Goal: Task Accomplishment & Management: Use online tool/utility

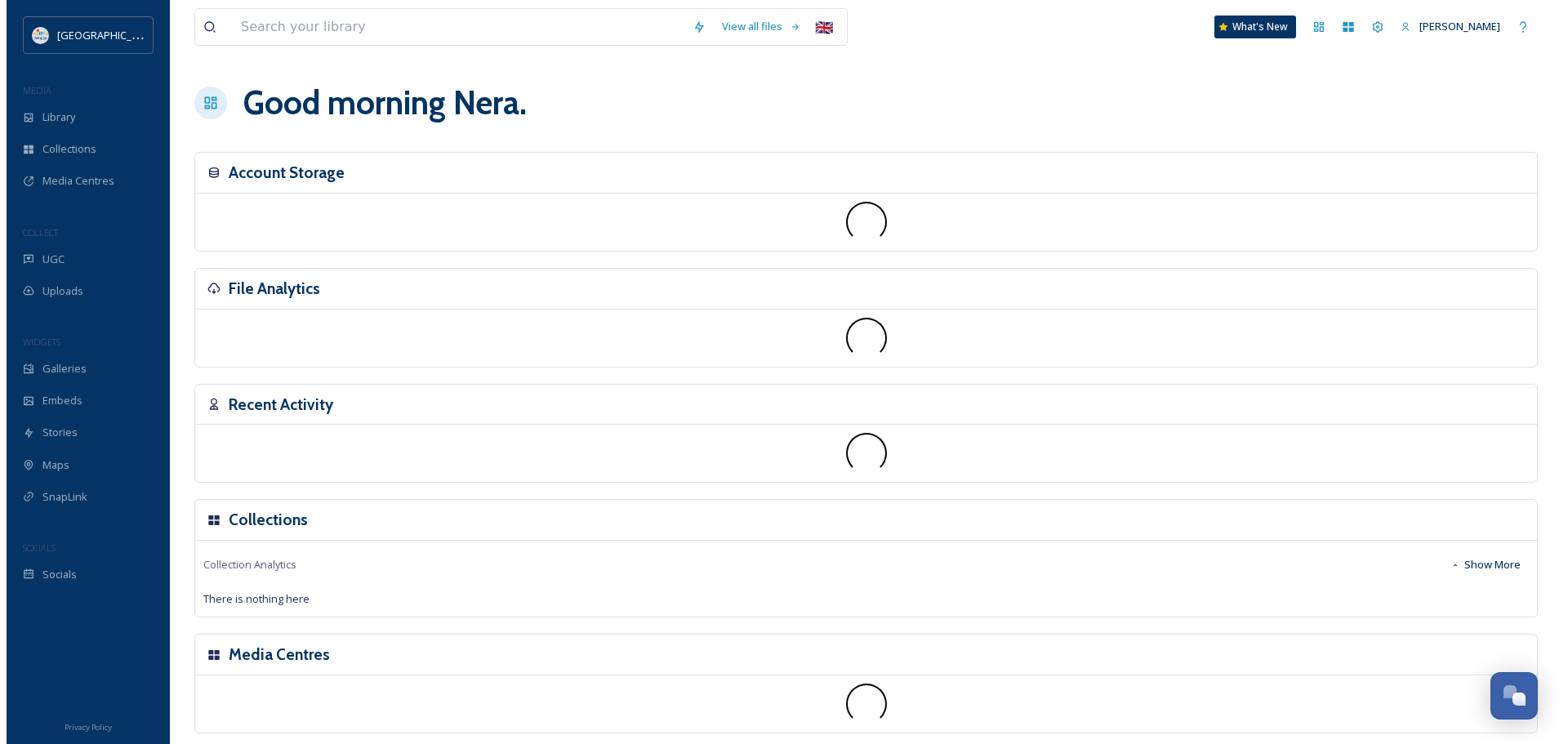
scroll to position [2227, 0]
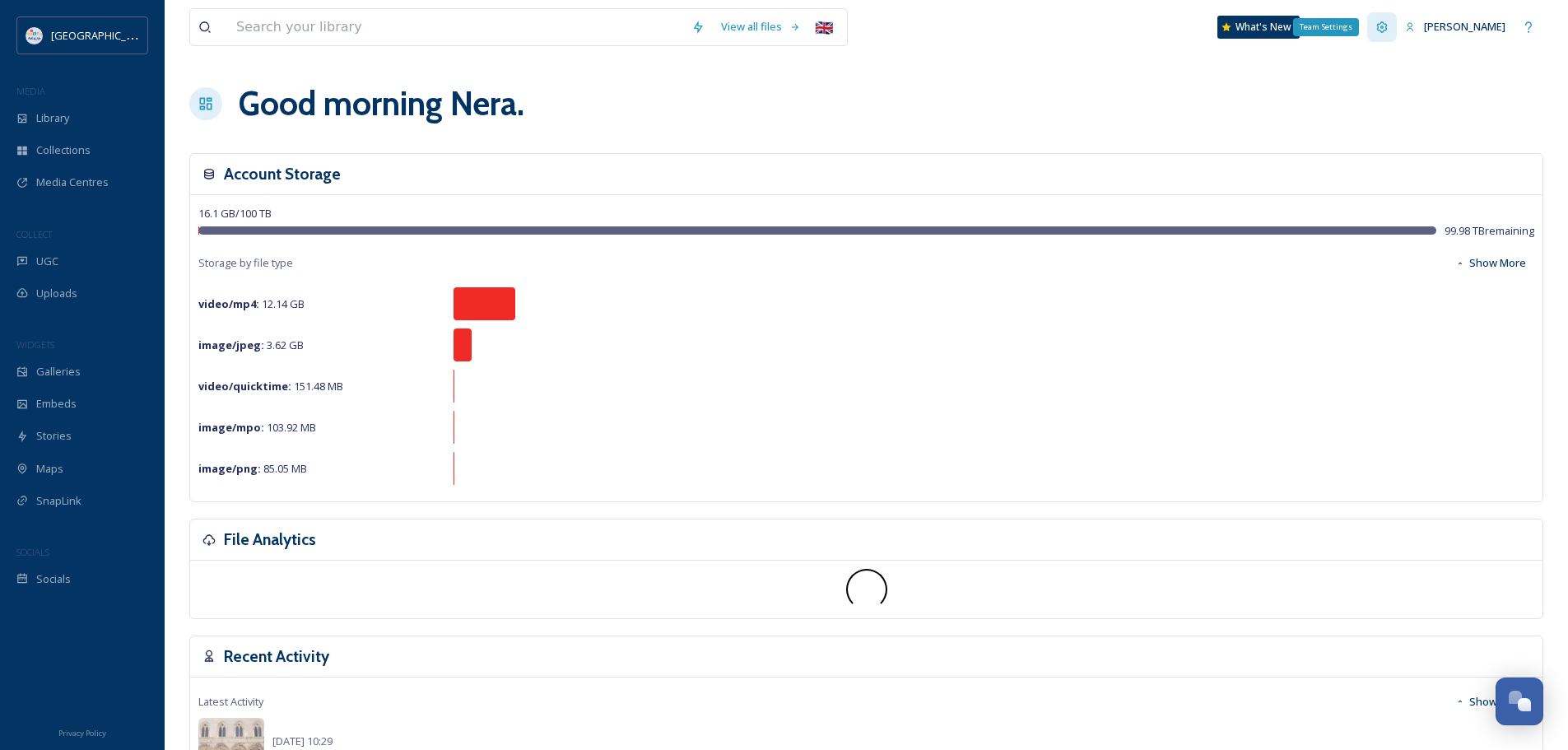
click at [1378, 25] on icon at bounding box center [1381, 27] width 13 height 13
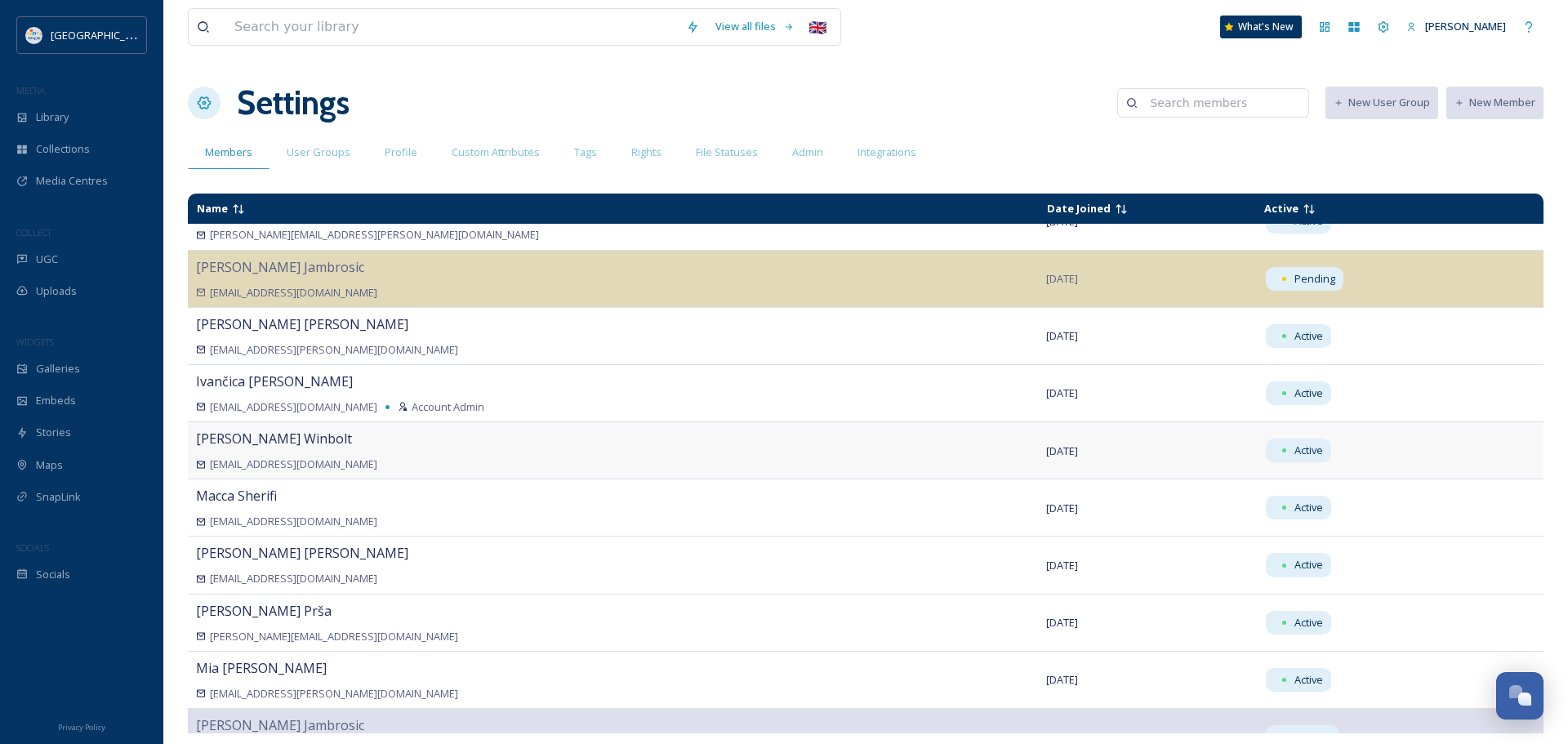
scroll to position [367, 0]
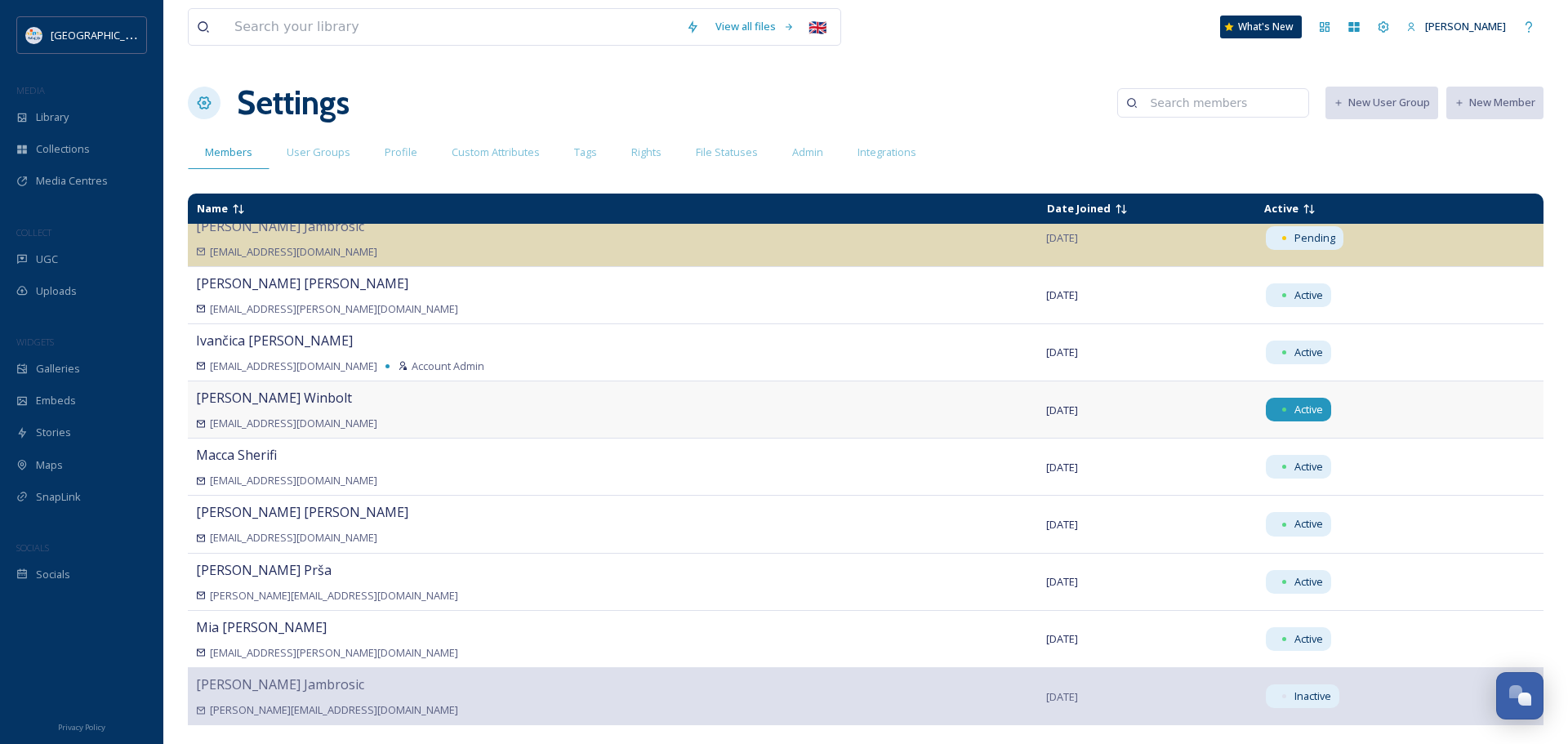
click at [1266, 407] on div "Active" at bounding box center [1298, 410] width 65 height 24
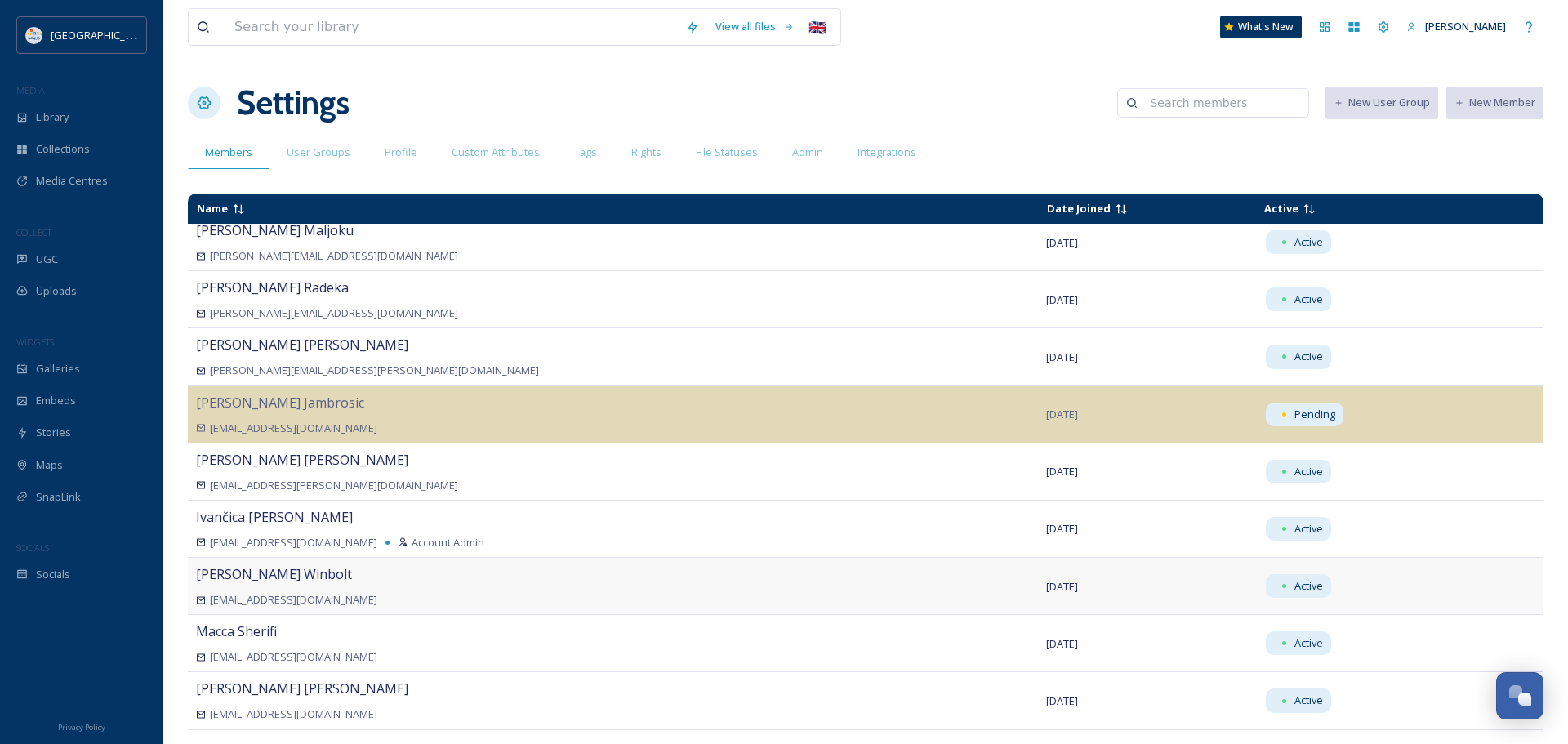
scroll to position [0, 0]
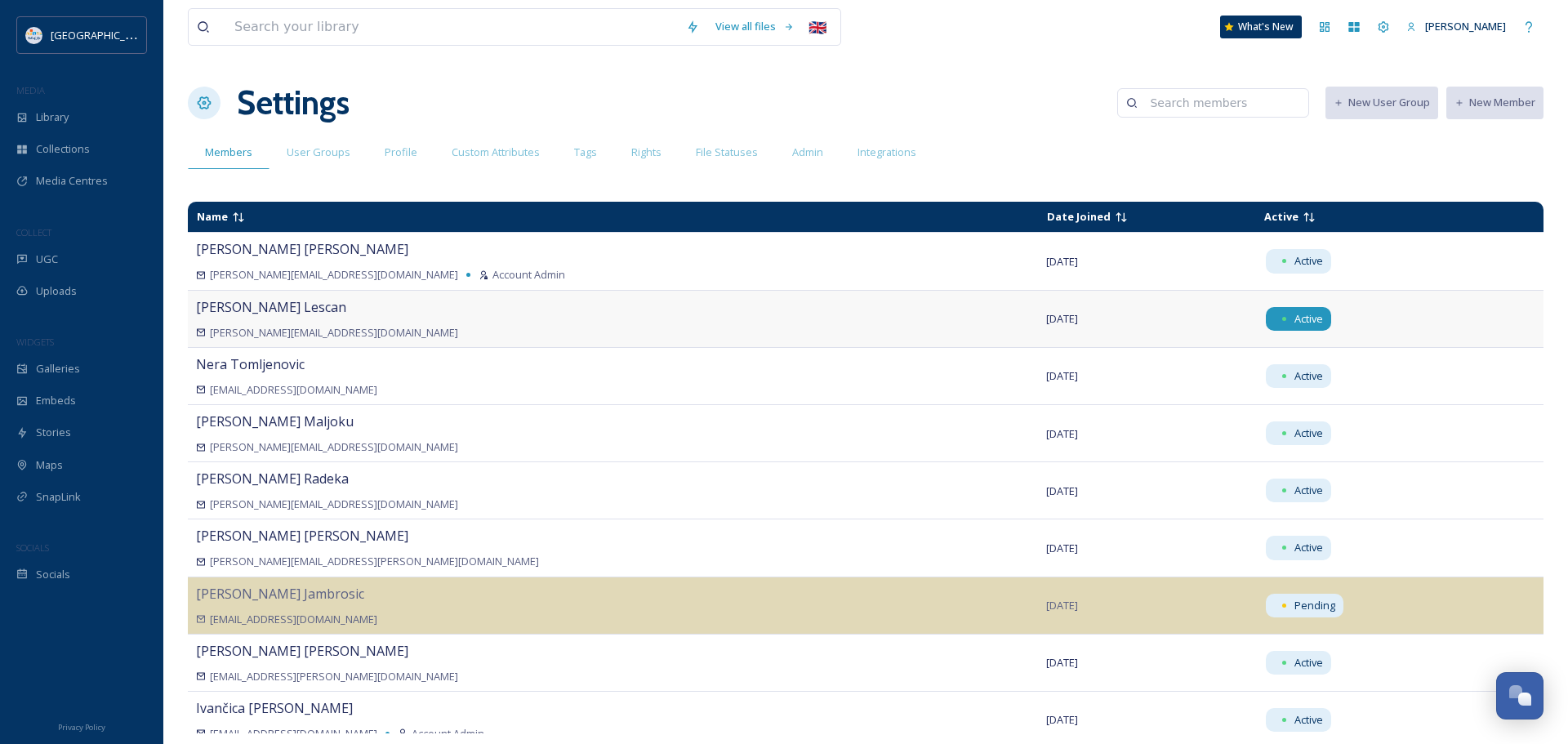
click at [1295, 312] on span "Active" at bounding box center [1309, 319] width 28 height 16
click at [1018, 92] on div "Settings New User Group New Member" at bounding box center [865, 103] width 1355 height 49
click at [113, 257] on div "UGC" at bounding box center [82, 259] width 163 height 32
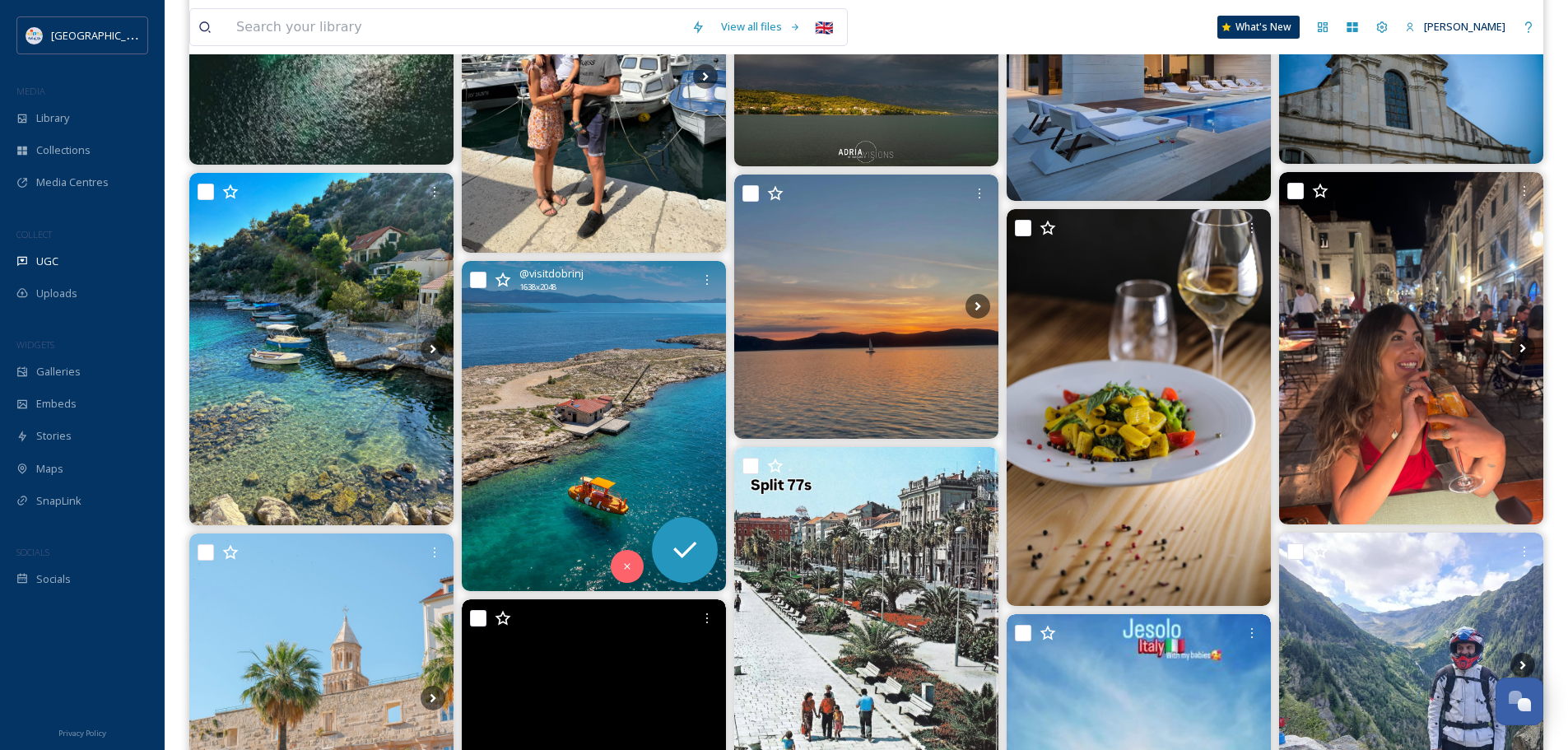
scroll to position [1811, 0]
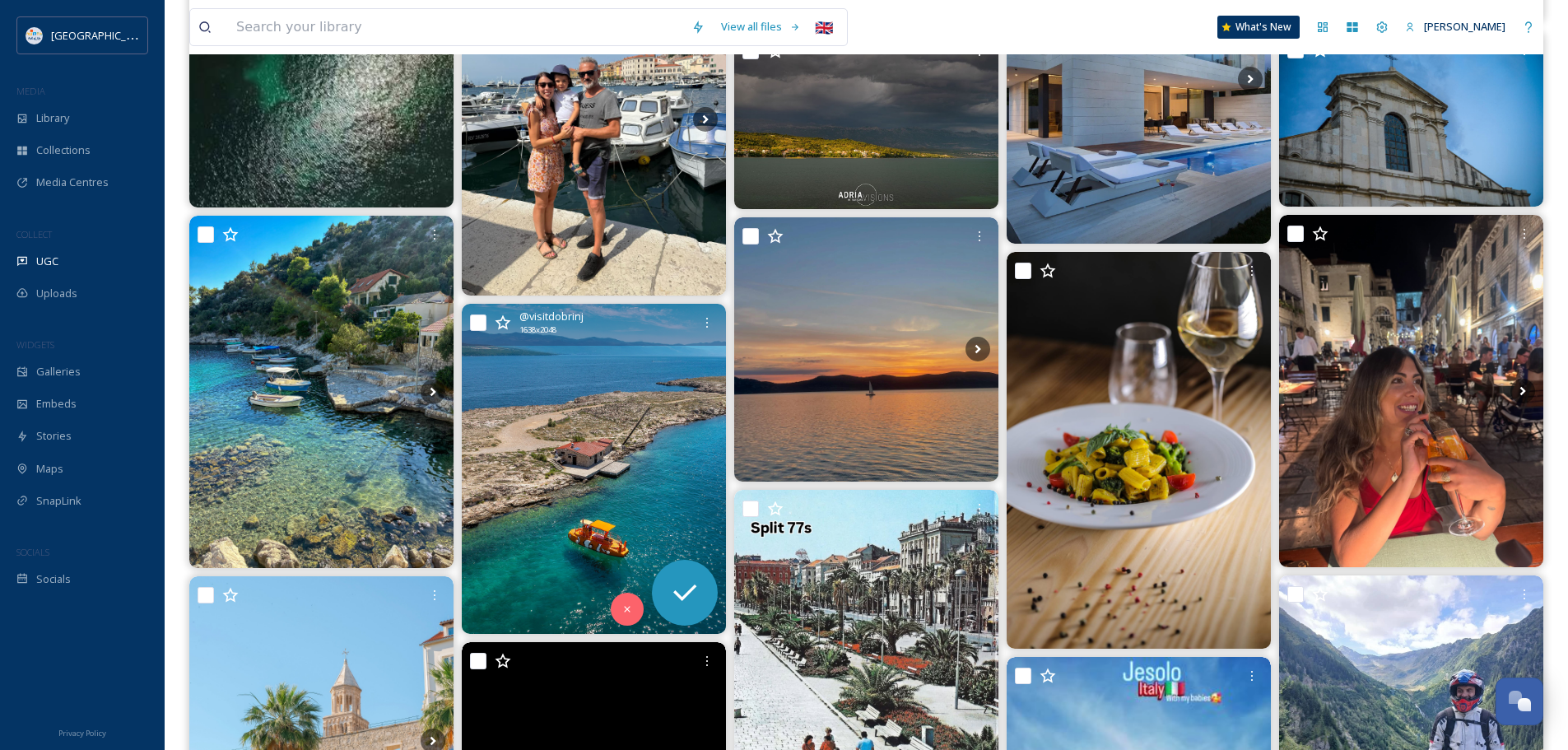
click at [613, 421] on img at bounding box center [594, 468] width 264 height 330
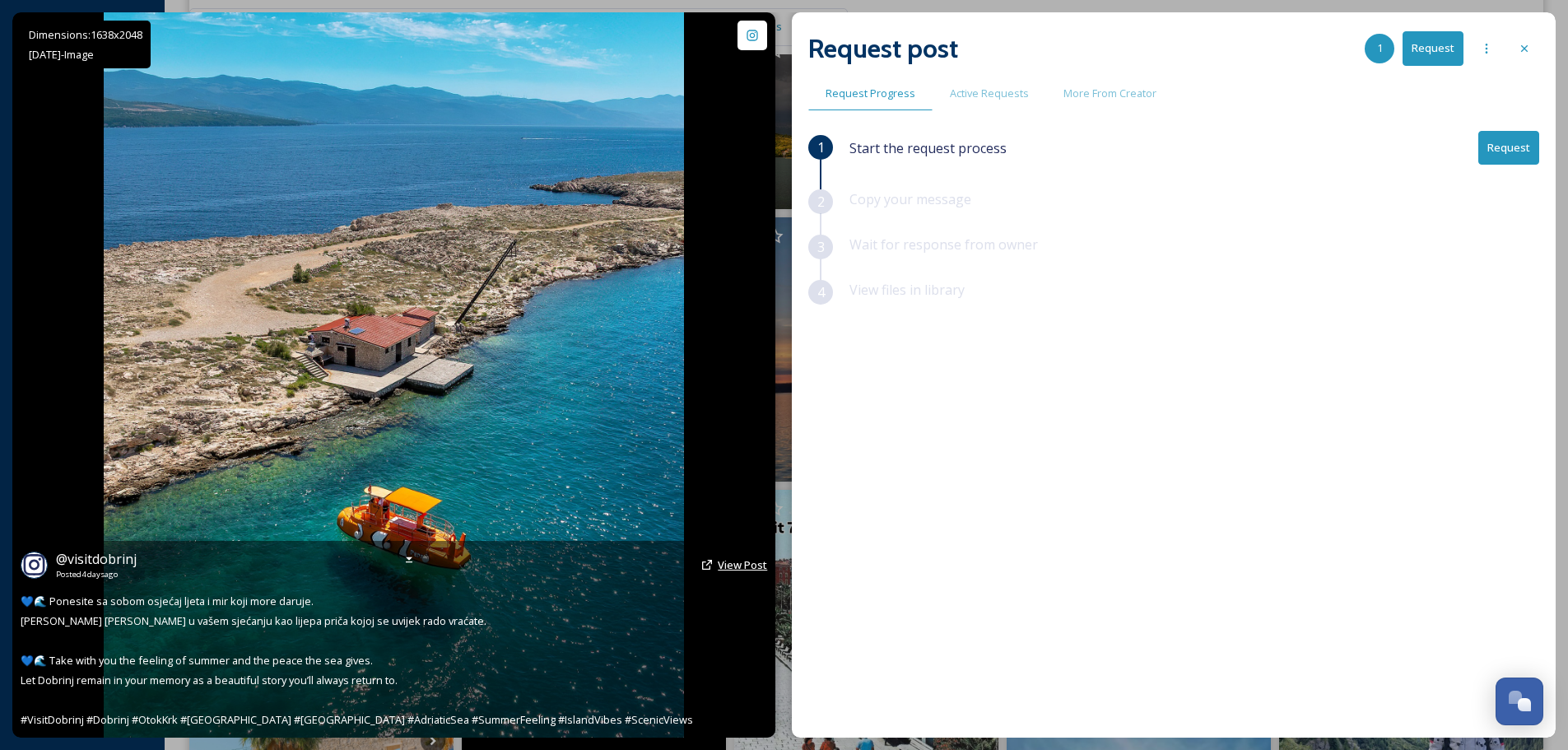
click at [743, 566] on span "View Post" at bounding box center [742, 564] width 49 height 15
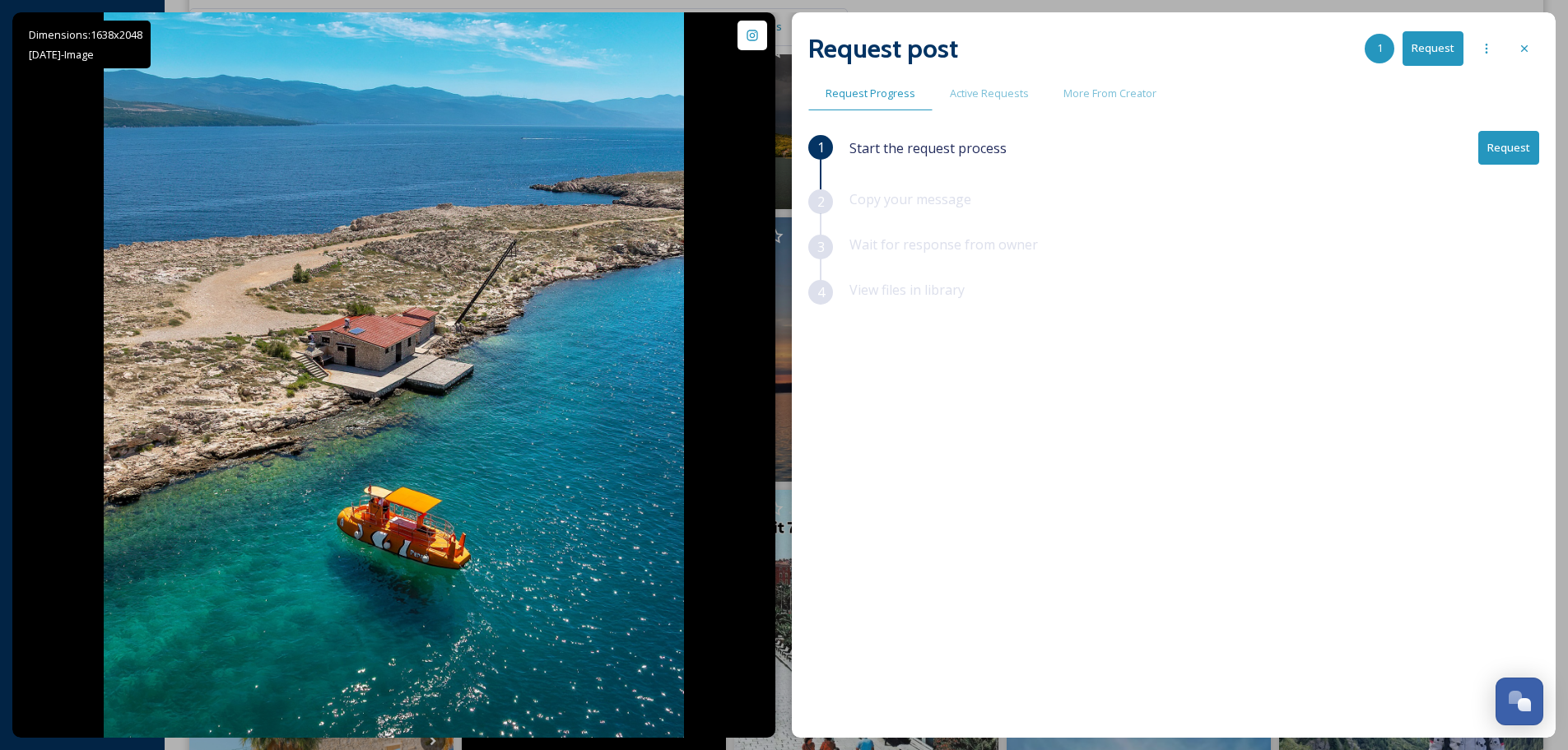
click at [1486, 145] on button "Request" at bounding box center [1509, 148] width 61 height 34
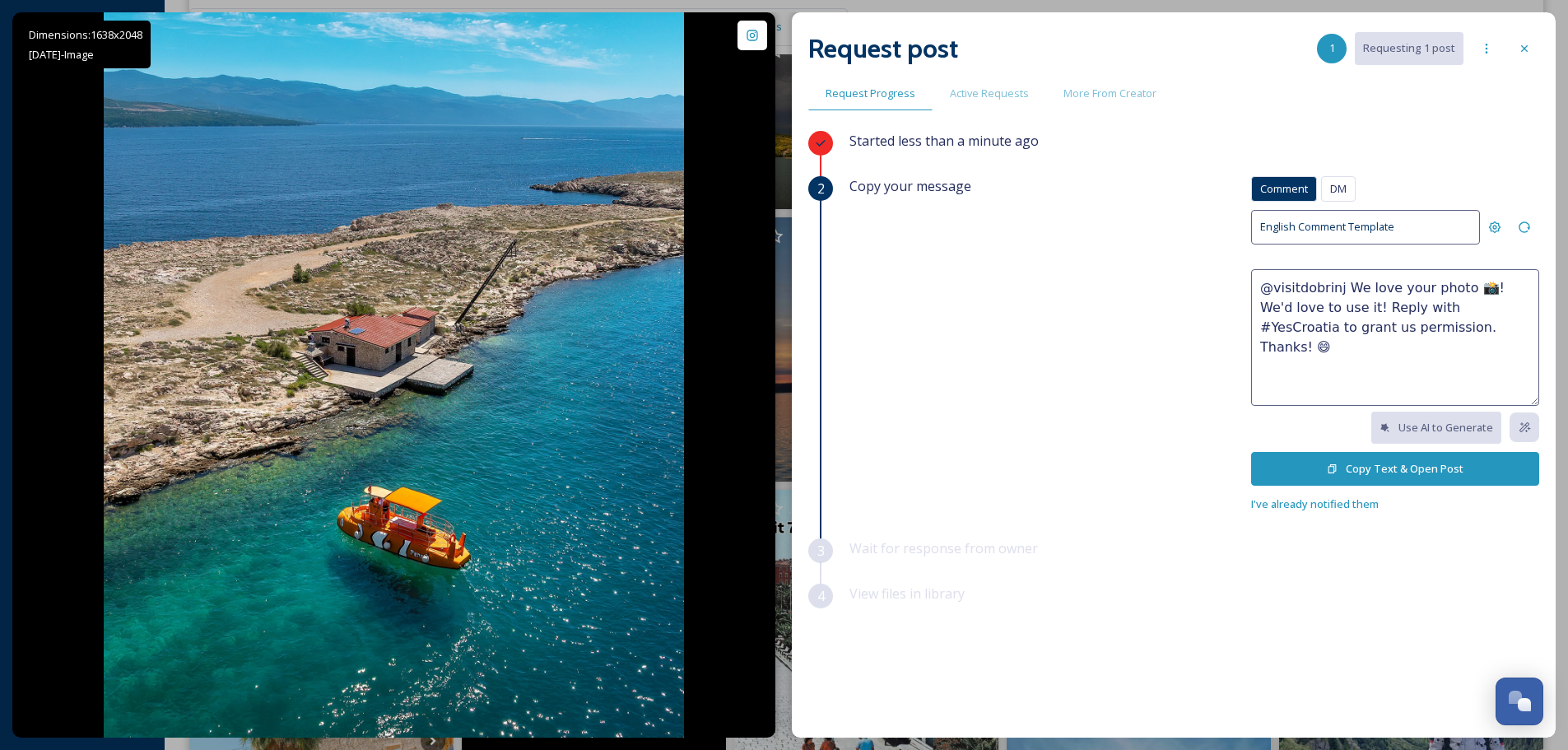
click at [1336, 311] on textarea "@visitdobrinj We love your photo 📸! We'd love to use it! Reply with #YesCroatia…" at bounding box center [1395, 337] width 288 height 137
type textarea "@visitdobrinj We love your photo 📸! We'd love to use it on our social media cha…"
click at [1165, 337] on div "Copy your message Comment DM Comment DM English Comment Template @visitdobrinj …" at bounding box center [1194, 345] width 690 height 337
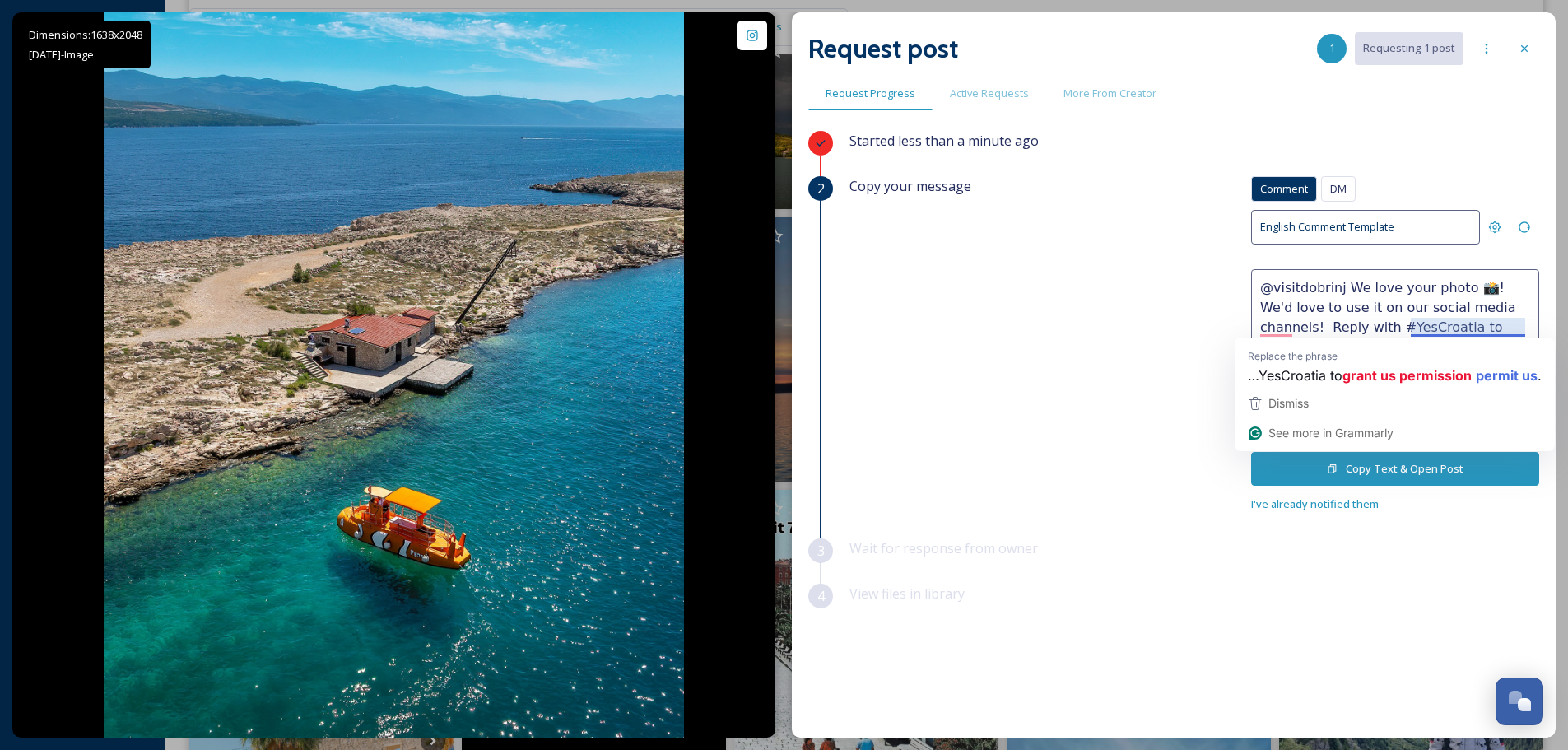
click at [1158, 389] on div "Copy your message Comment DM Comment DM English Comment Template @visitdobrinj …" at bounding box center [1194, 345] width 690 height 337
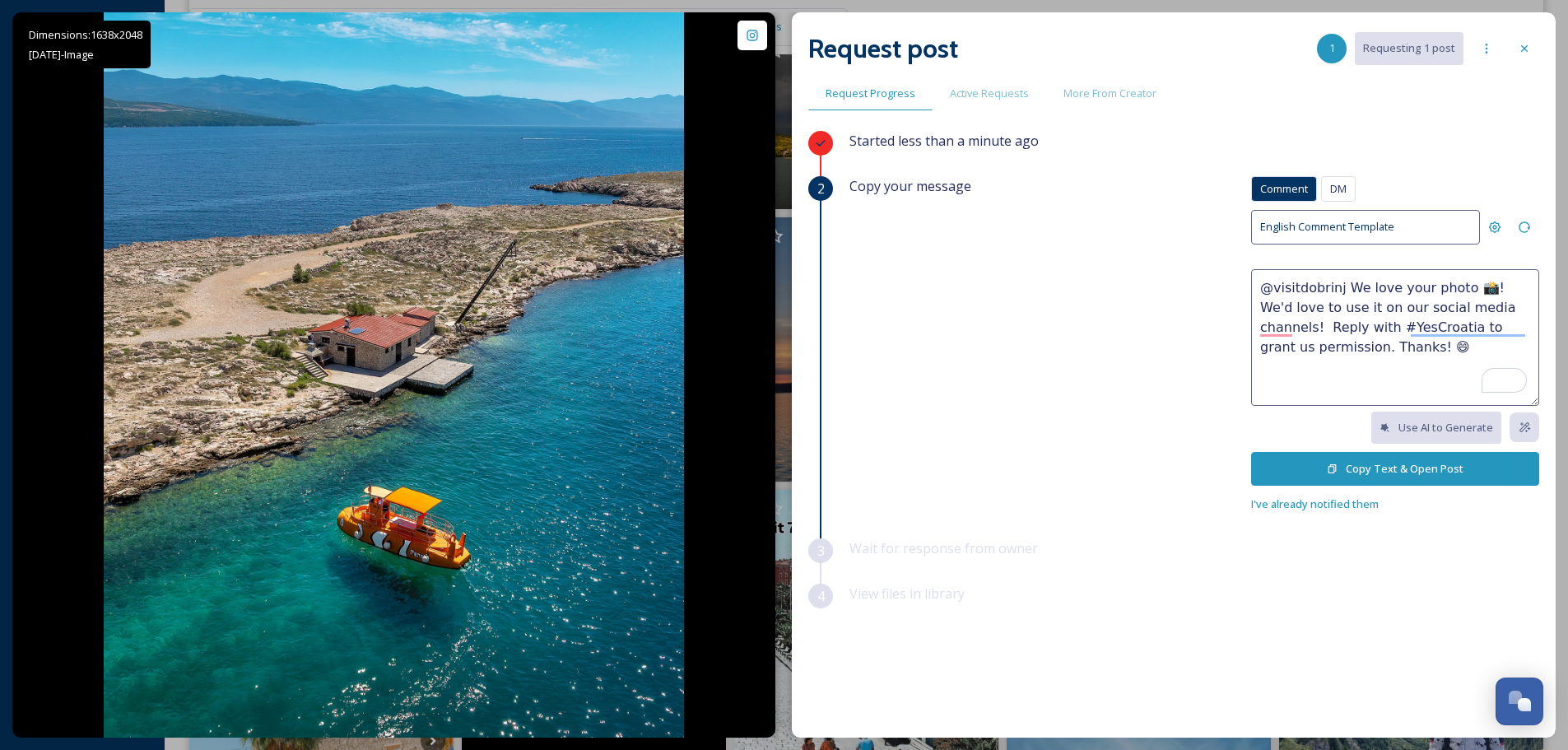
click at [1371, 469] on button "Copy Text & Open Post" at bounding box center [1395, 468] width 288 height 34
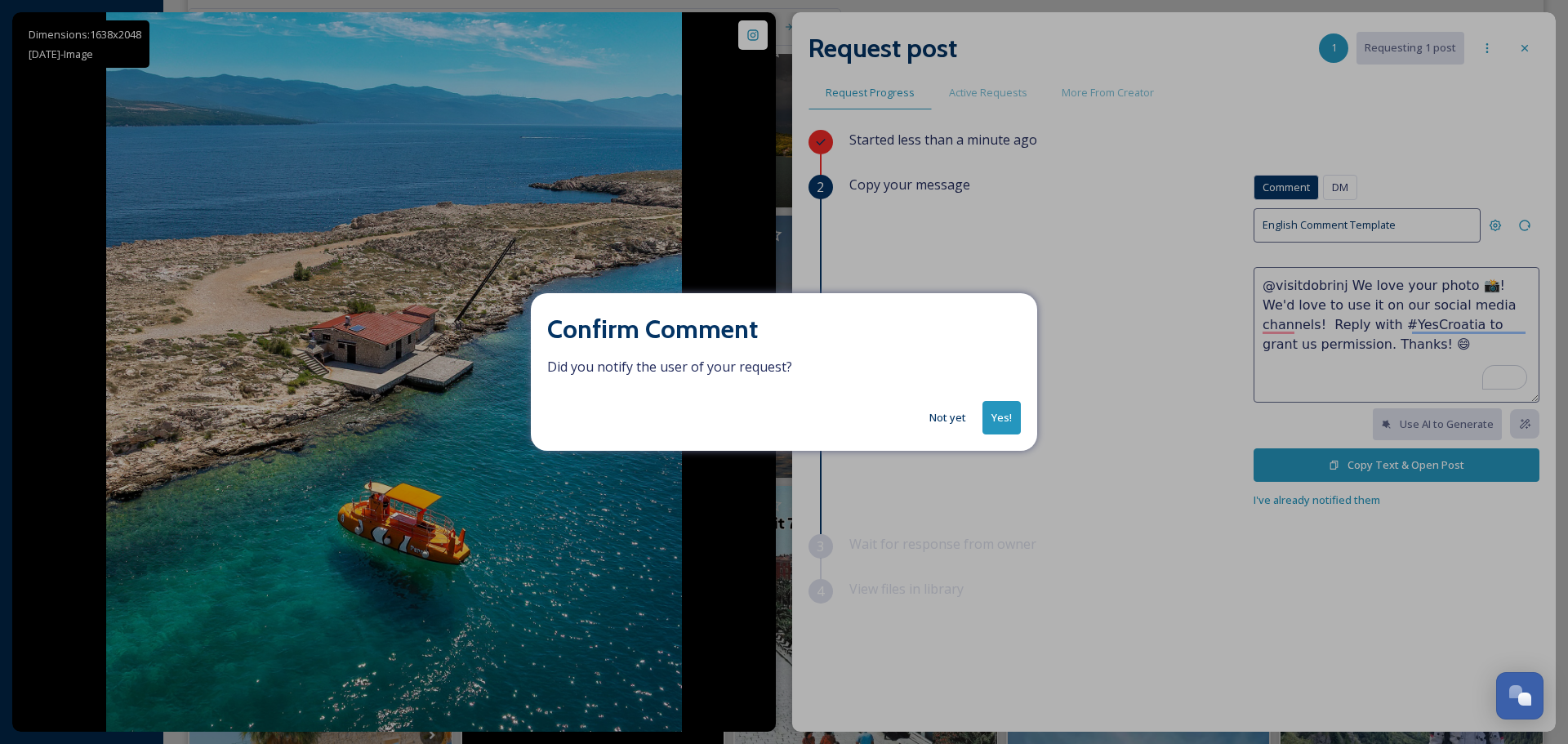
click at [998, 408] on button "Yes!" at bounding box center [1002, 418] width 38 height 34
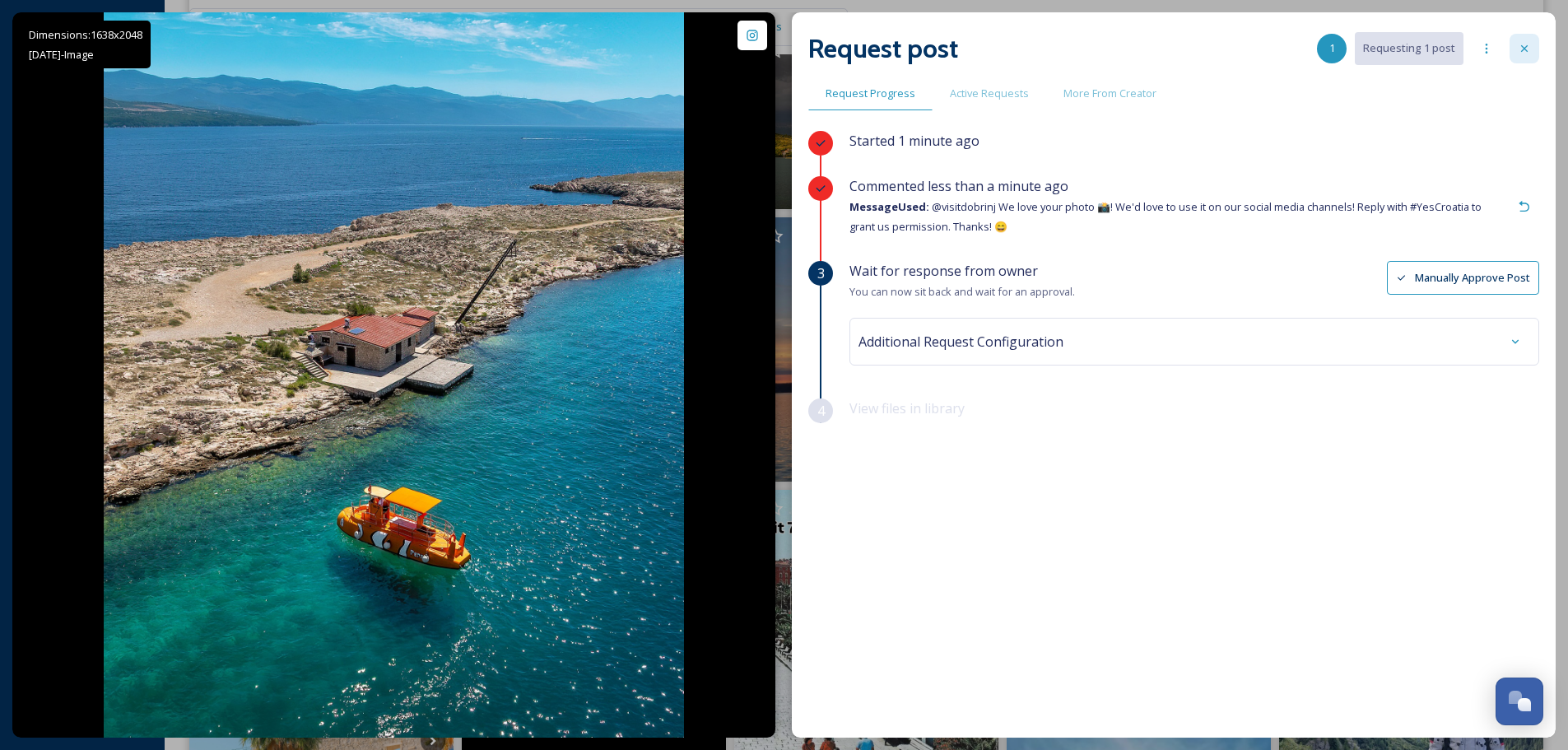
click at [1517, 49] on div at bounding box center [1525, 49] width 30 height 30
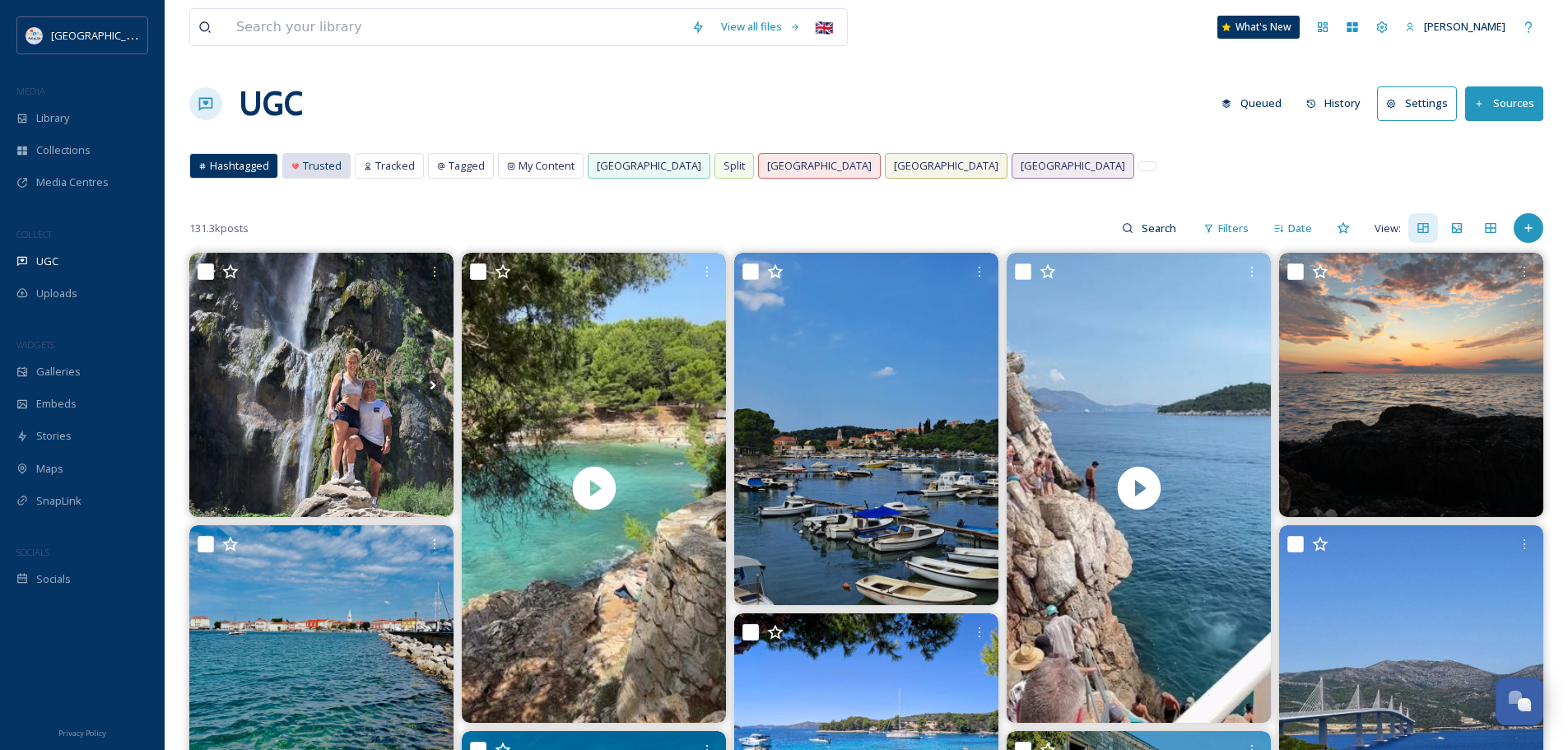
click at [322, 161] on span "Trusted" at bounding box center [322, 165] width 39 height 16
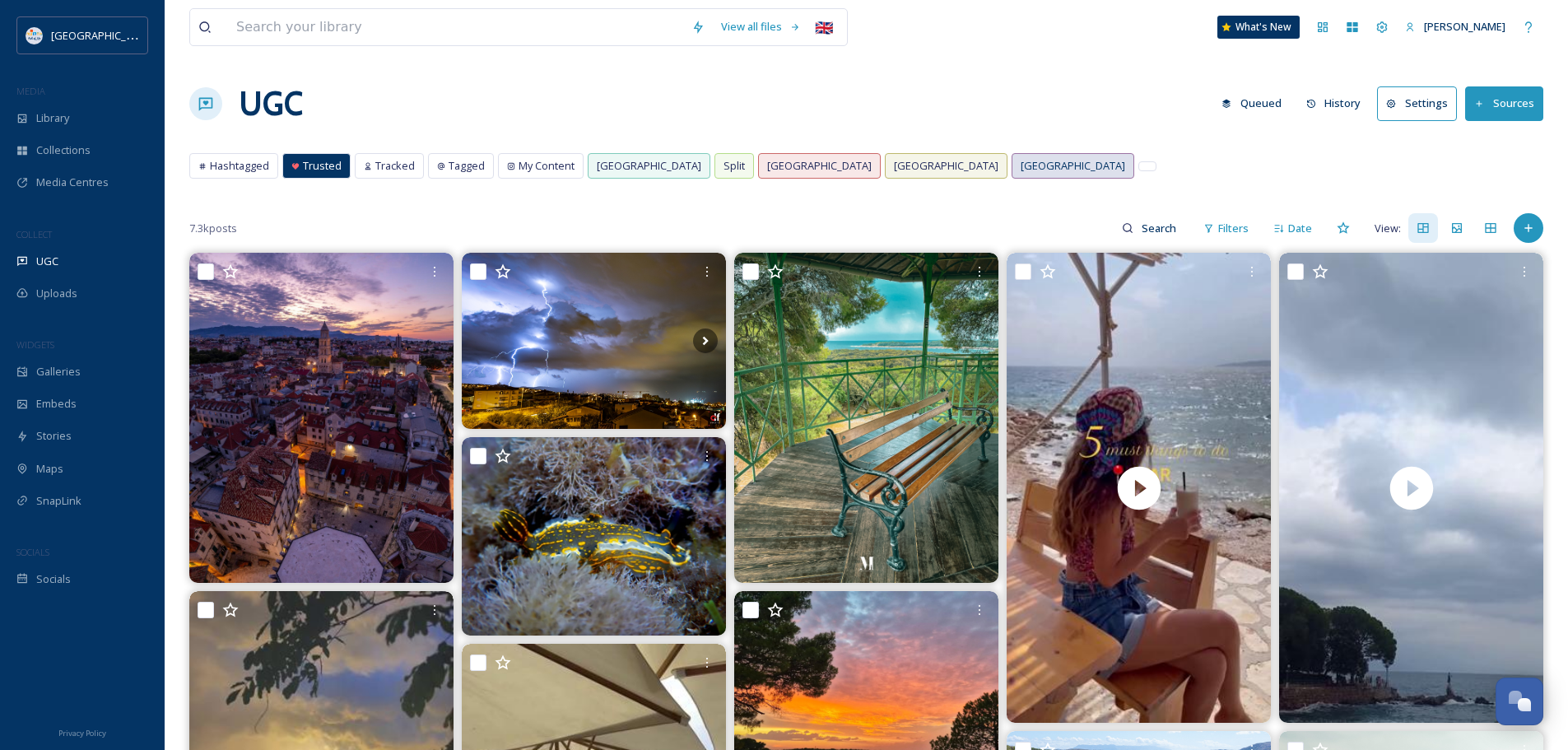
click at [1020, 172] on span "[GEOGRAPHIC_DATA]" at bounding box center [1072, 165] width 104 height 16
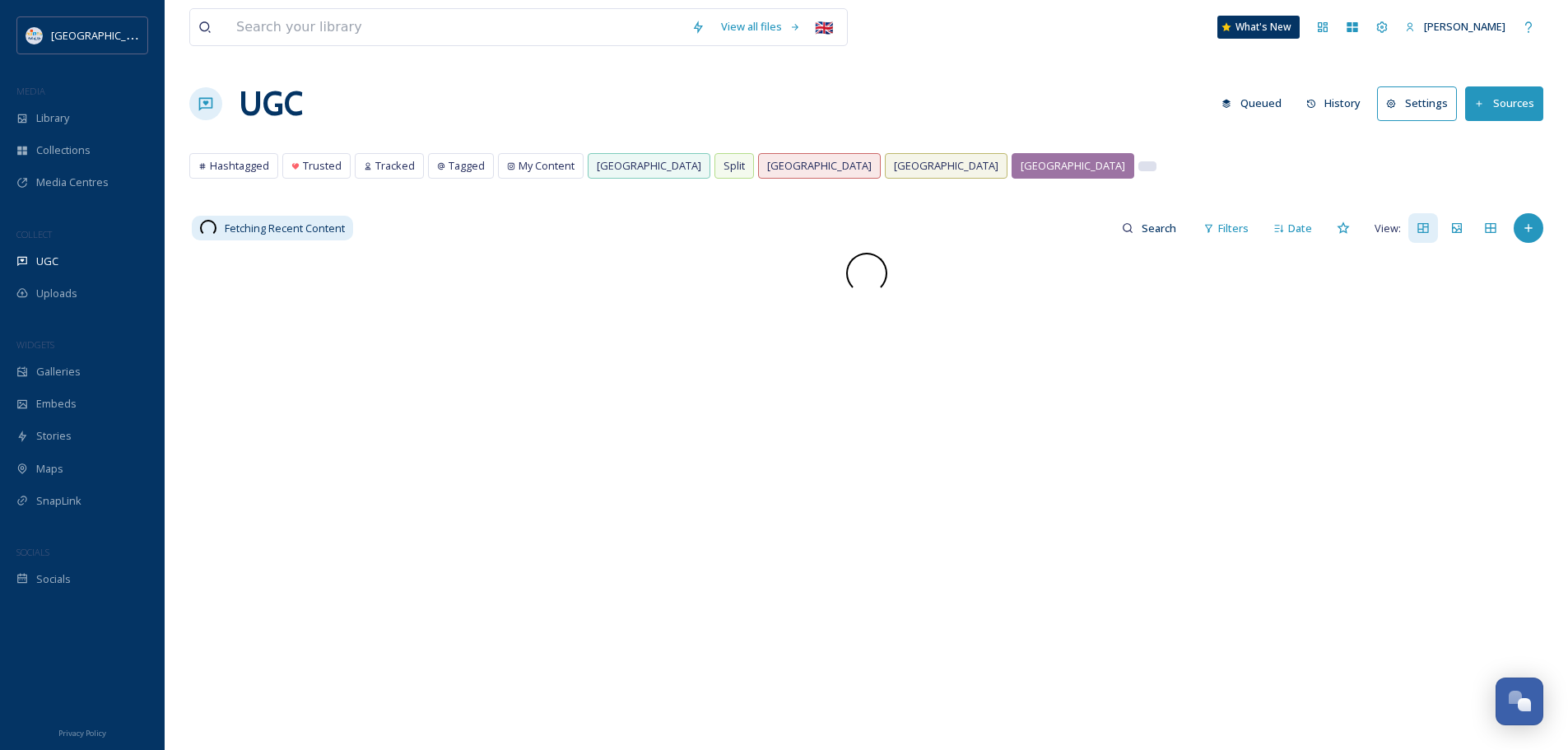
click at [1140, 167] on div at bounding box center [1148, 166] width 17 height 8
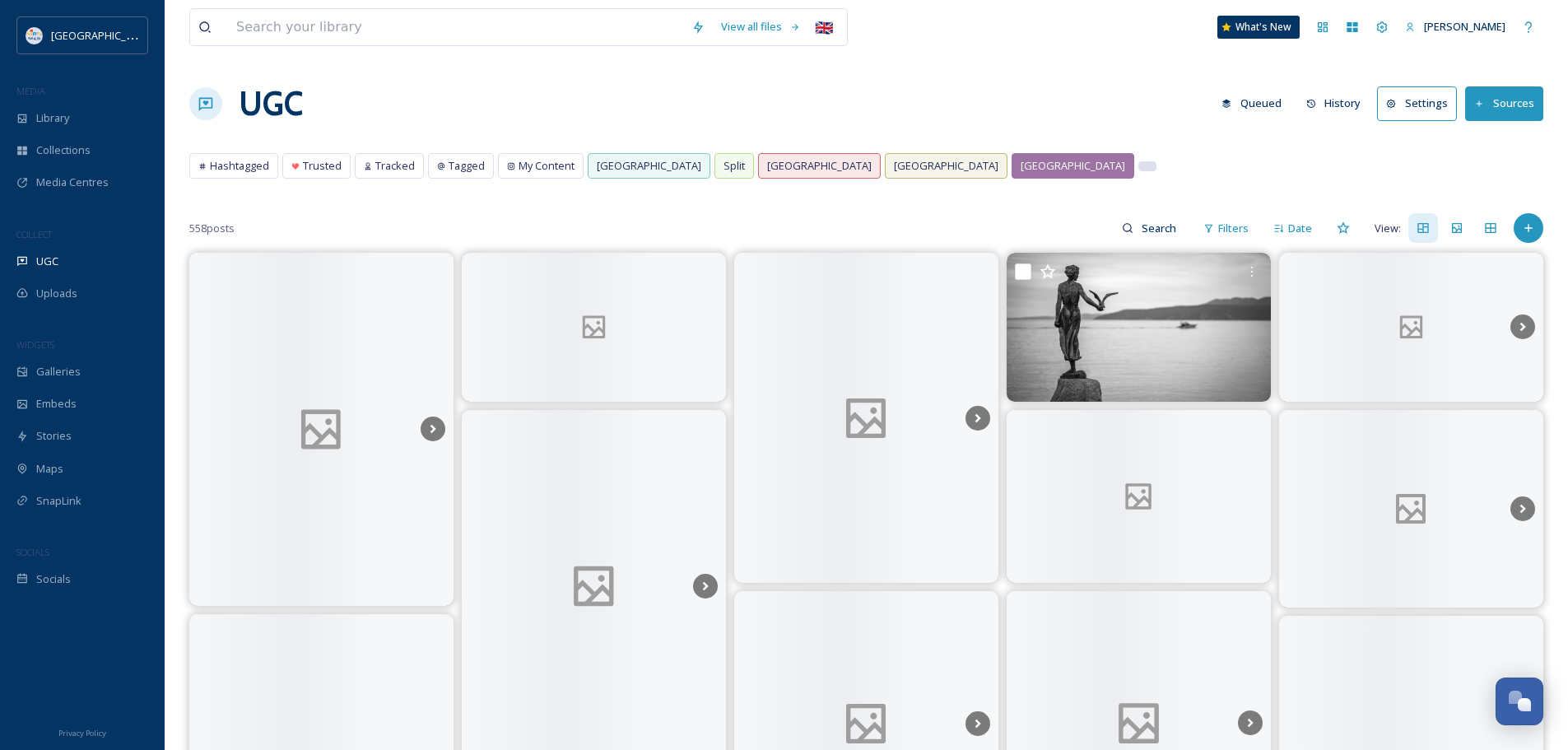
click at [1140, 167] on div at bounding box center [1148, 166] width 17 height 8
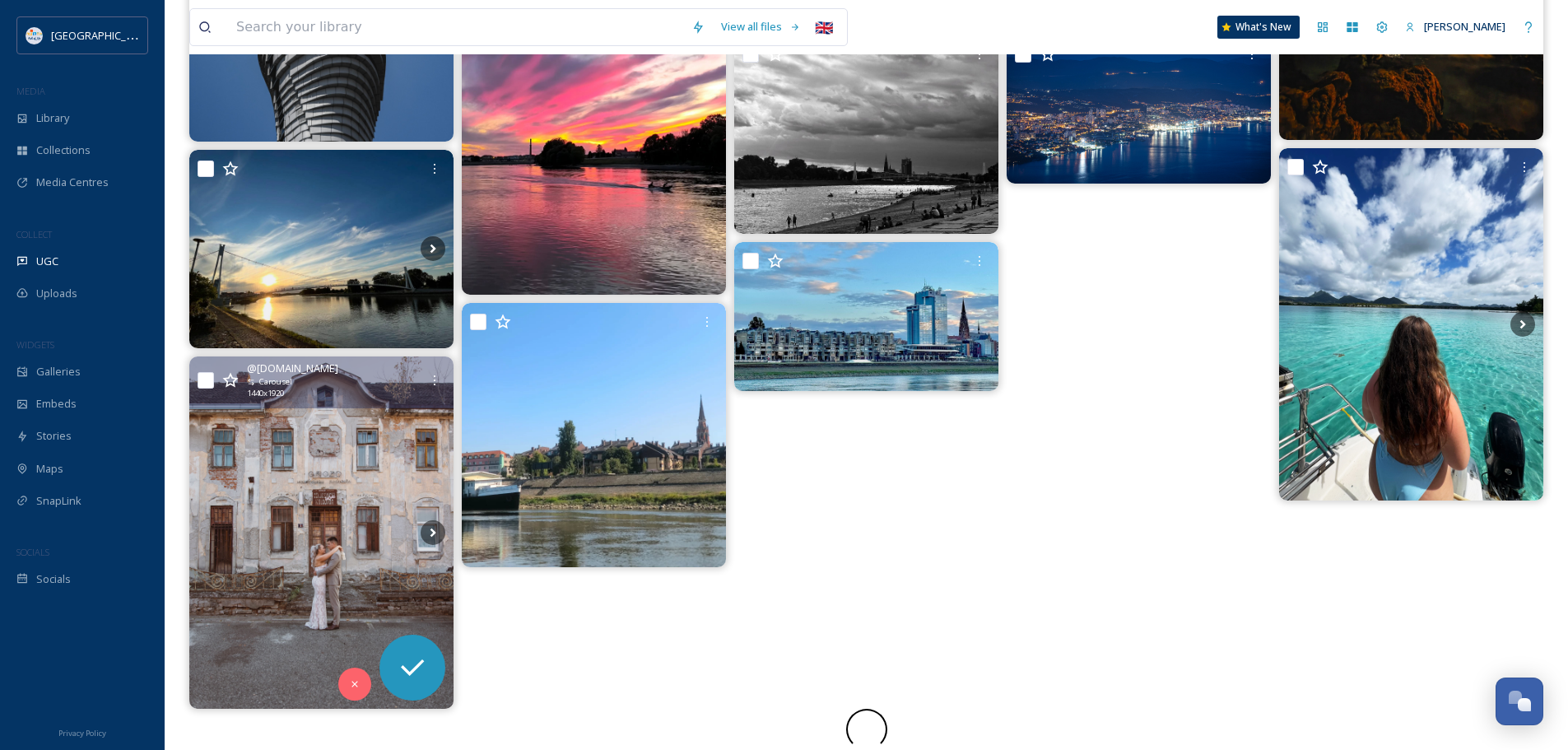
scroll to position [831, 0]
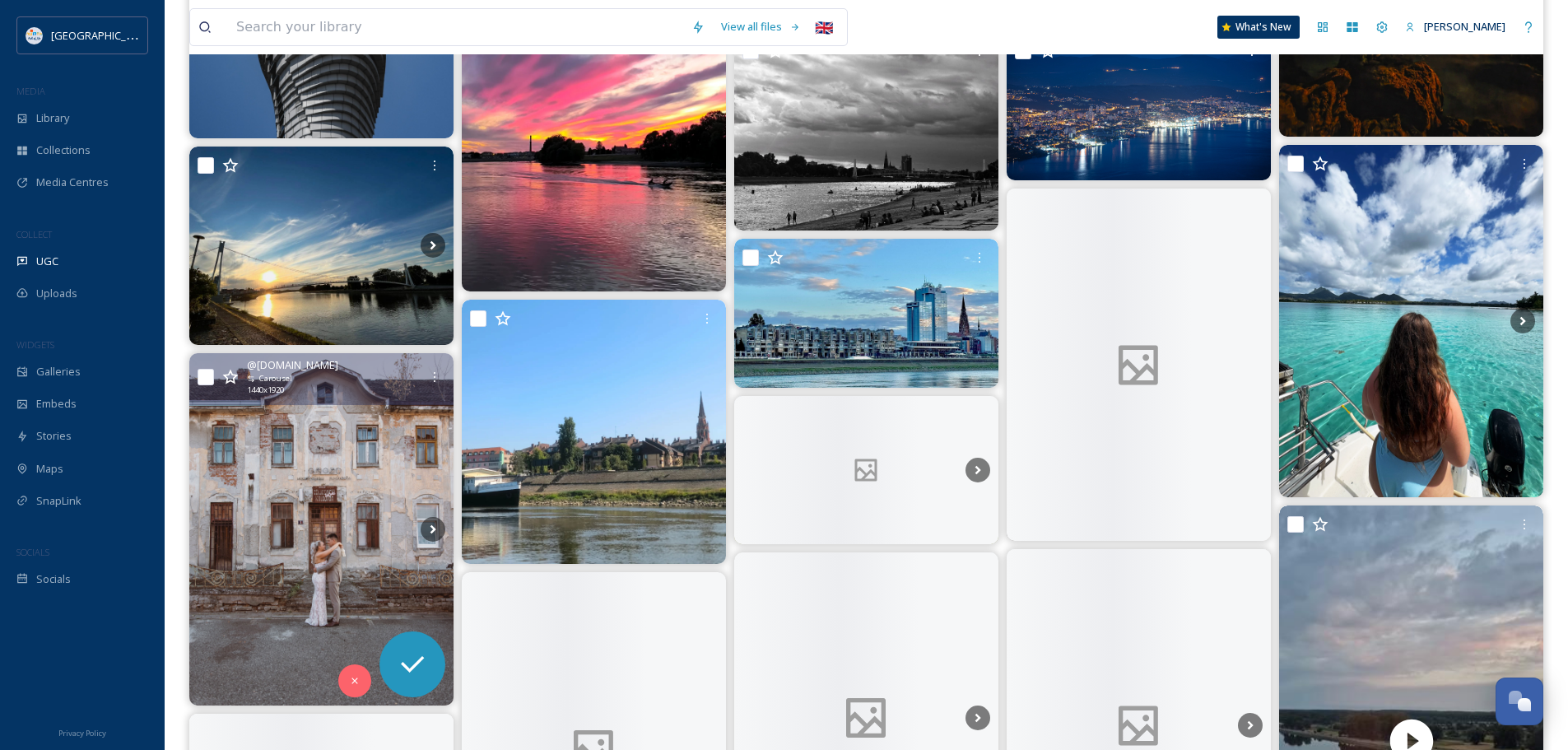
click at [287, 522] on img at bounding box center [321, 528] width 264 height 352
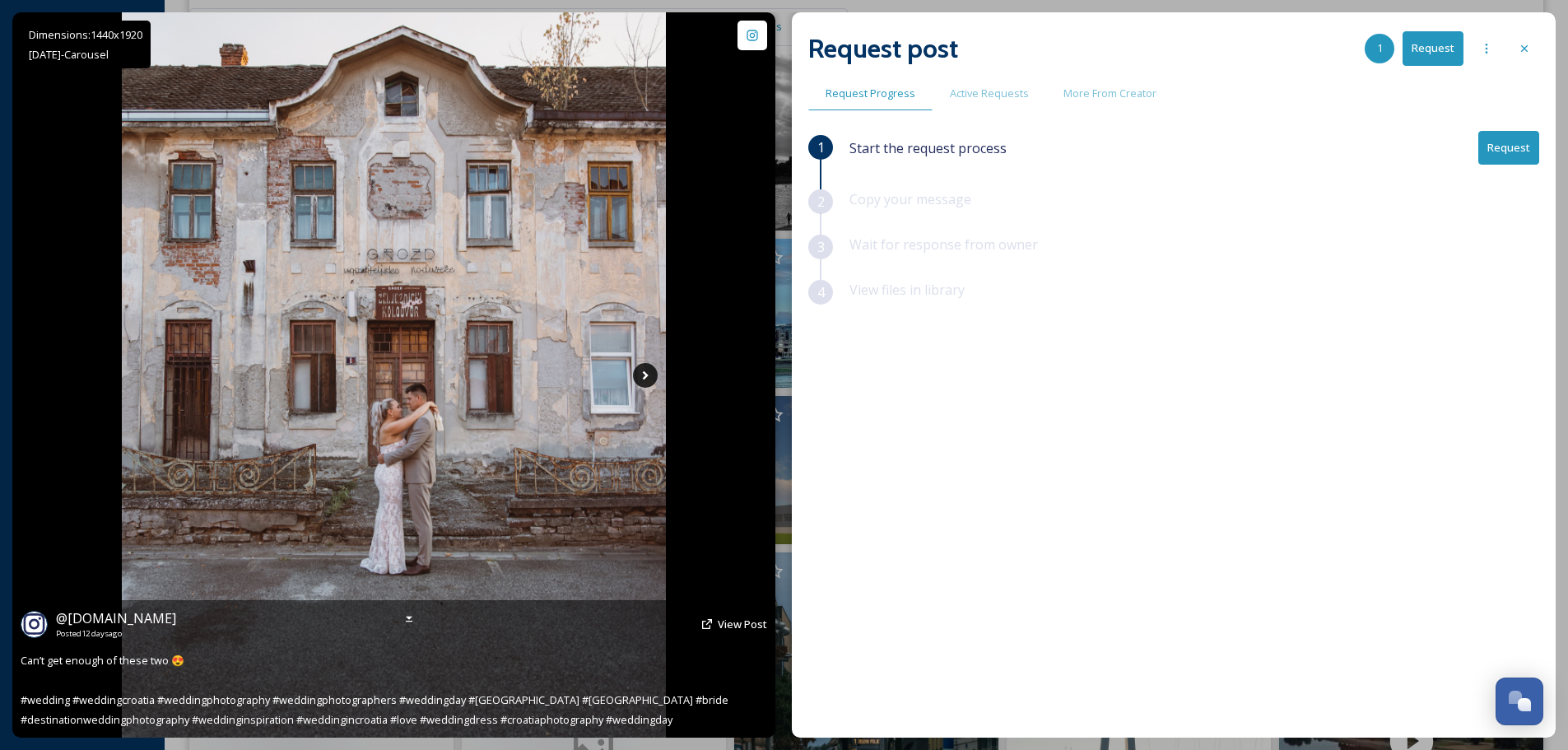
click at [640, 376] on icon at bounding box center [645, 375] width 25 height 25
click at [643, 374] on icon at bounding box center [645, 375] width 25 height 25
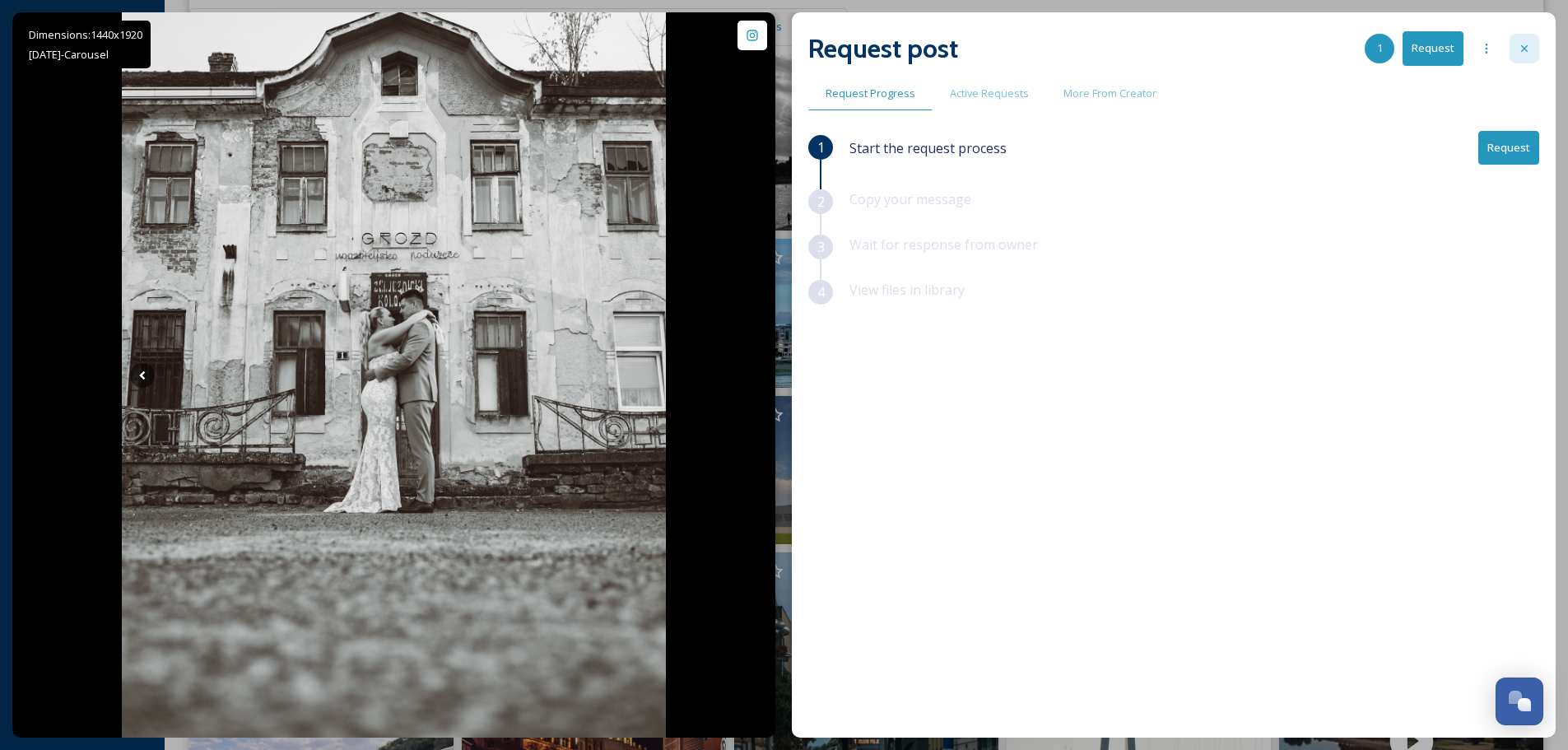
click at [1526, 44] on icon at bounding box center [1524, 48] width 13 height 13
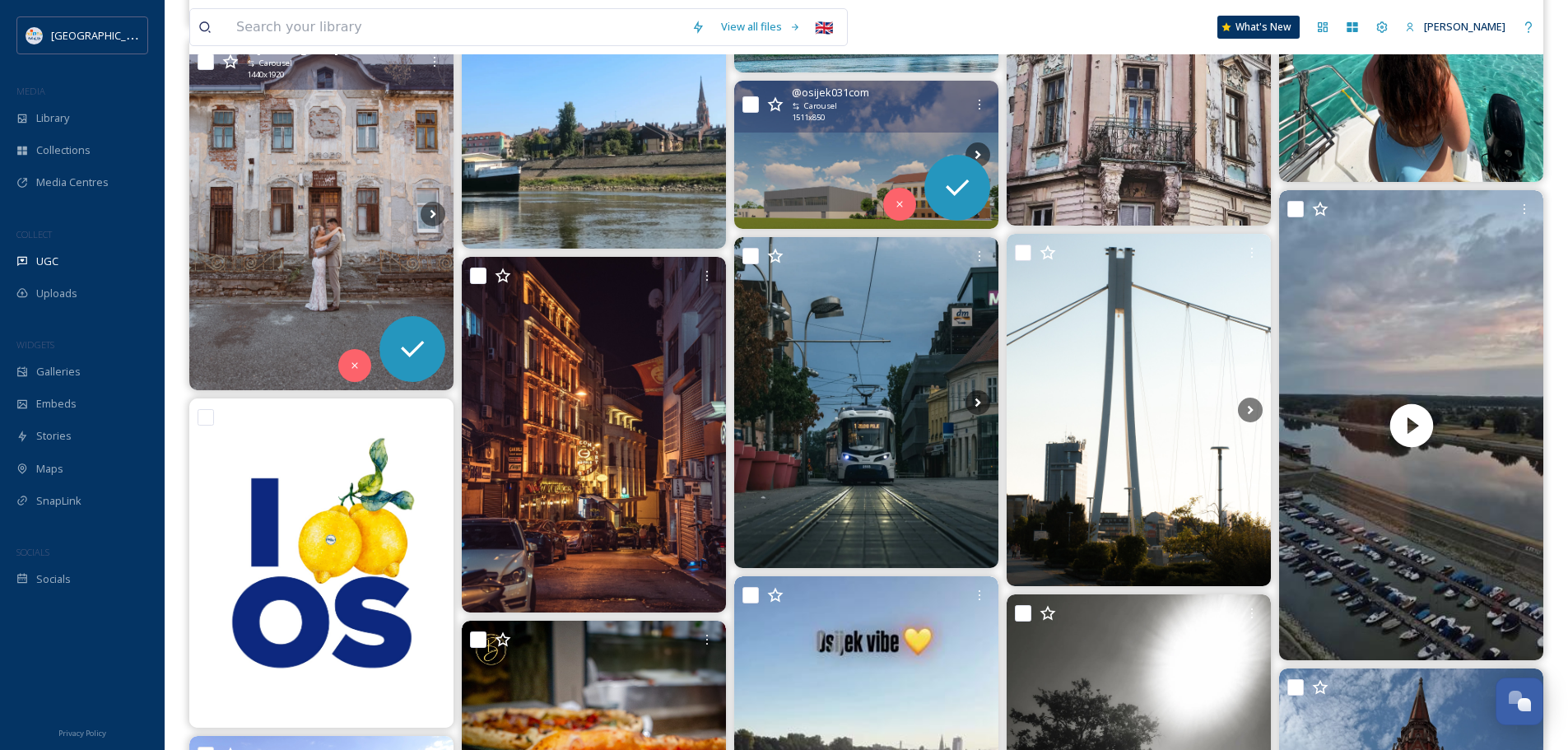
scroll to position [1161, 0]
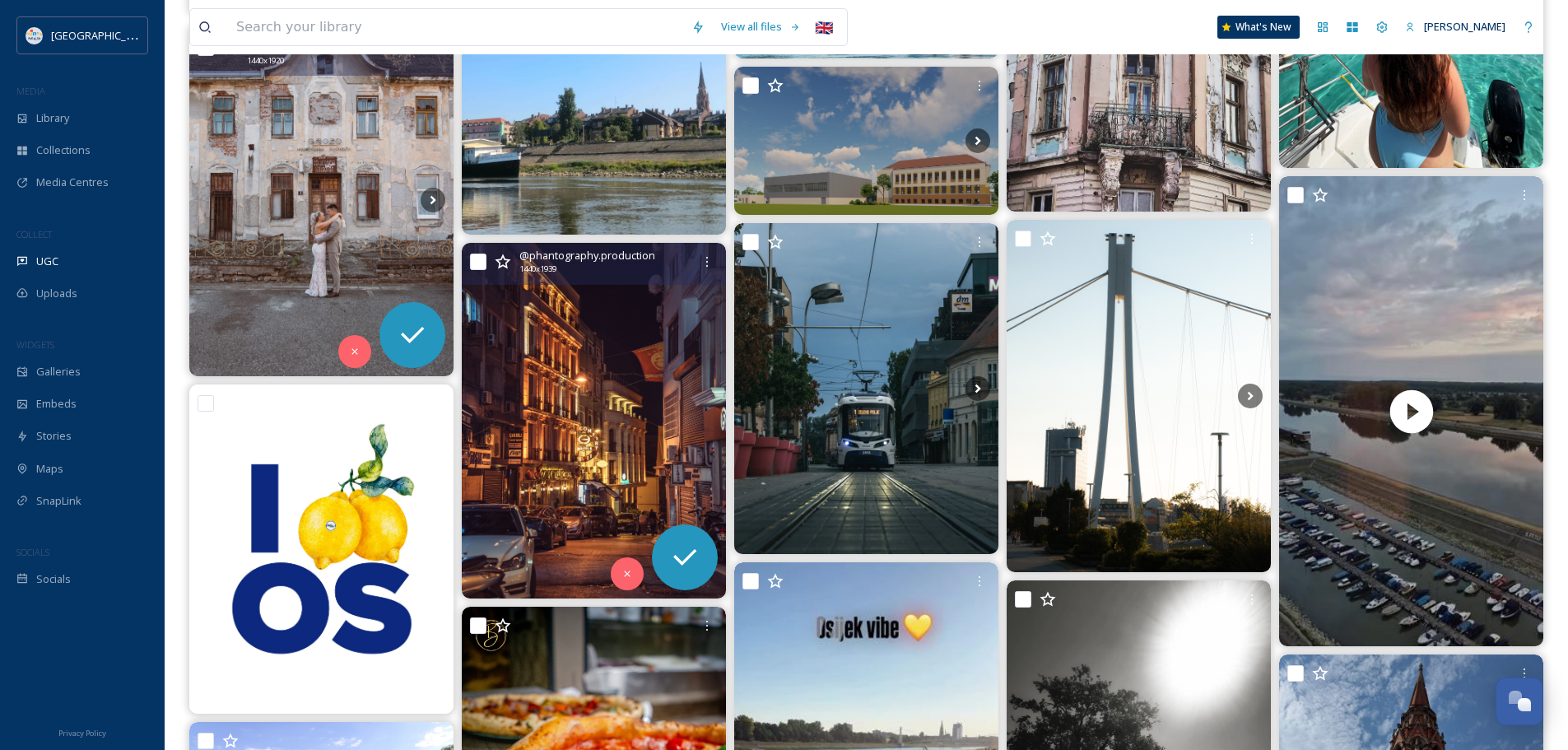
click at [609, 426] on img at bounding box center [594, 420] width 264 height 356
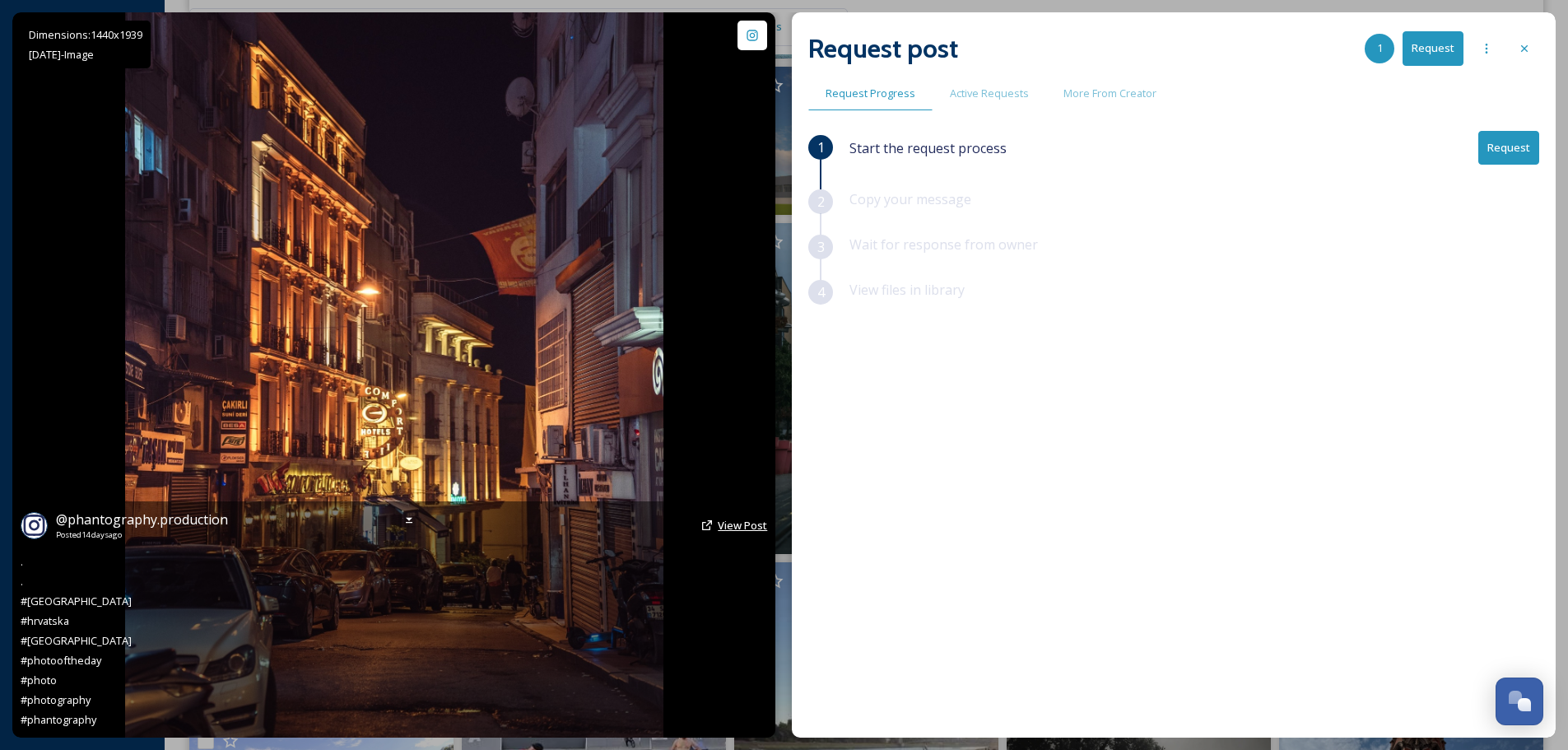
click at [722, 518] on span "View Post" at bounding box center [742, 526] width 49 height 15
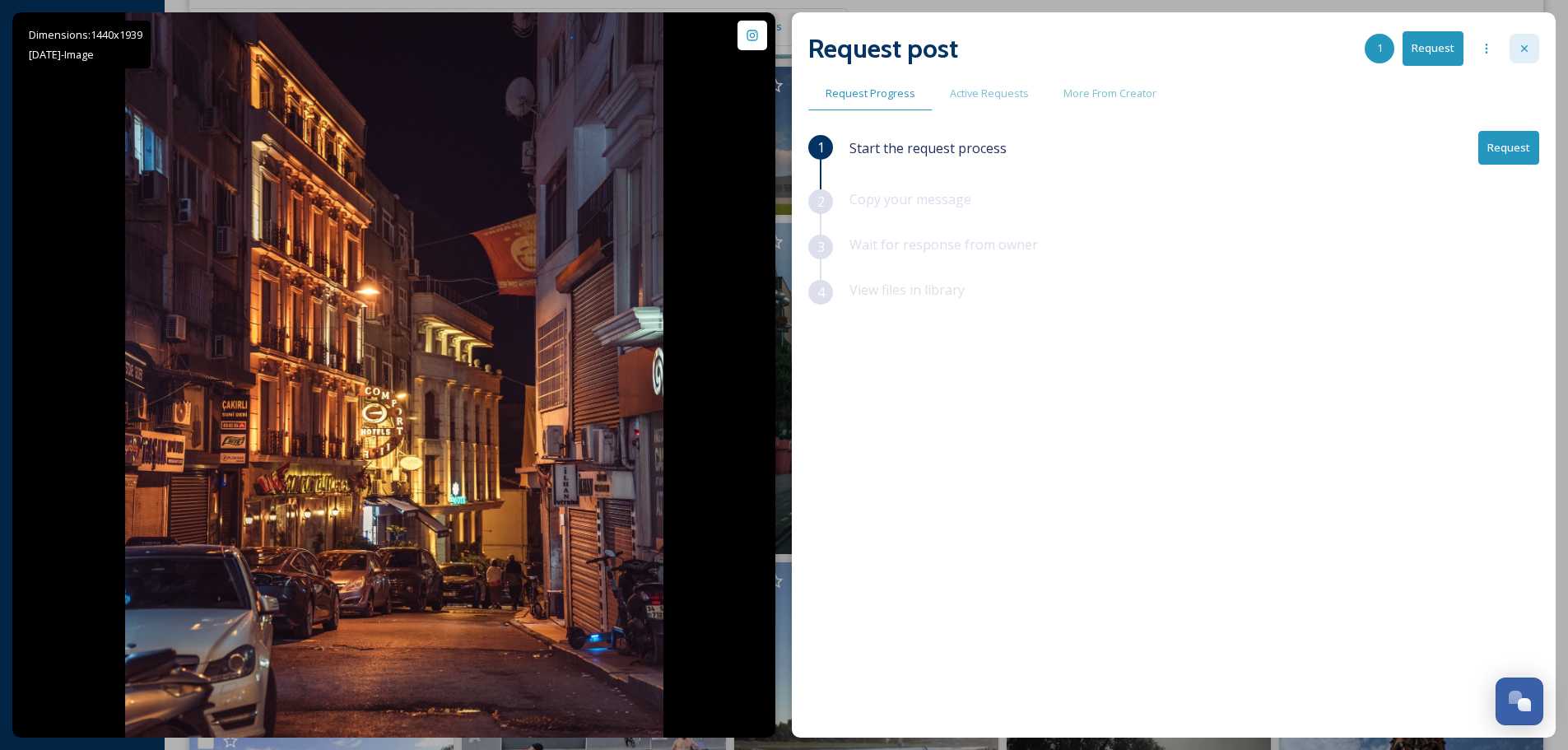
click at [1512, 40] on div at bounding box center [1525, 49] width 30 height 30
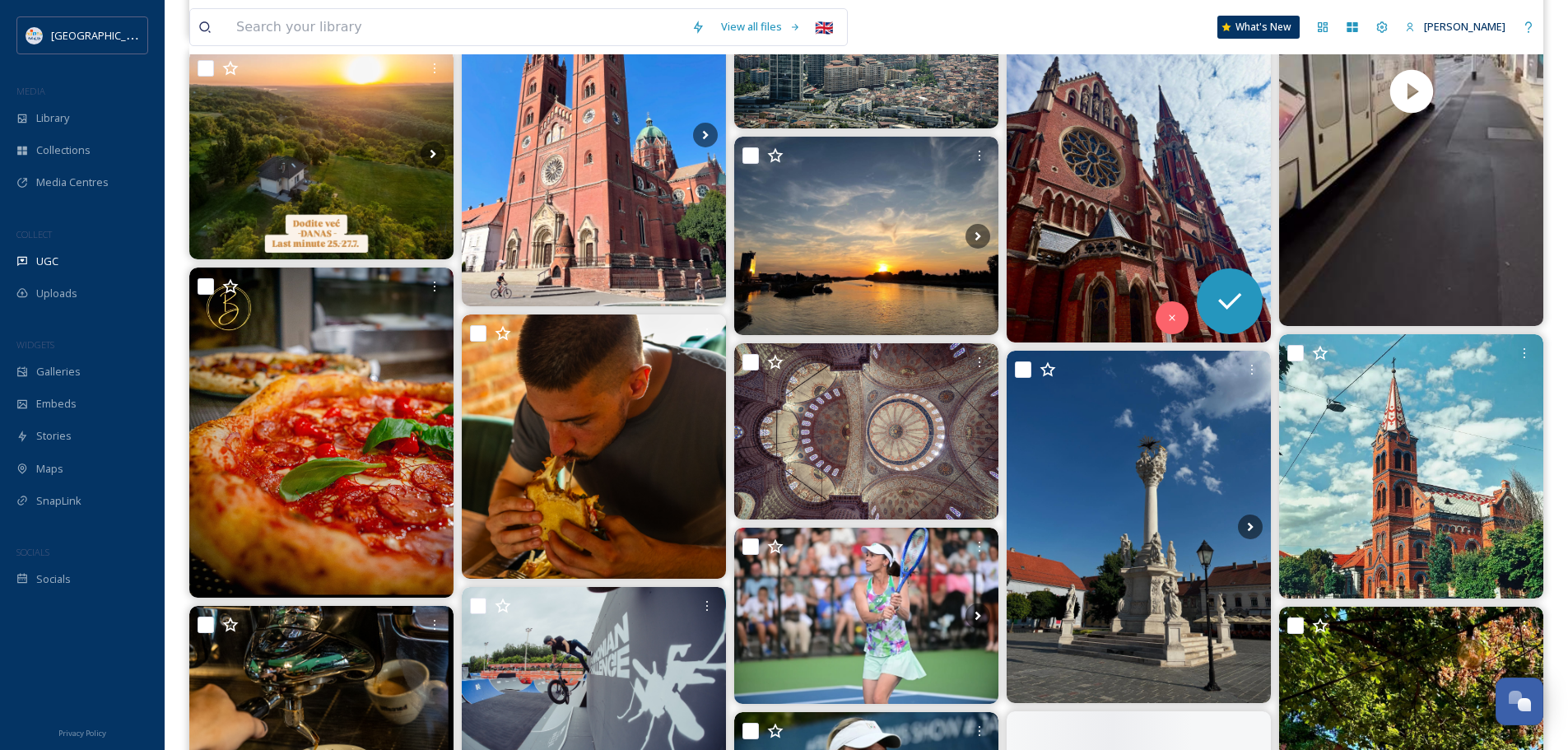
scroll to position [5441, 0]
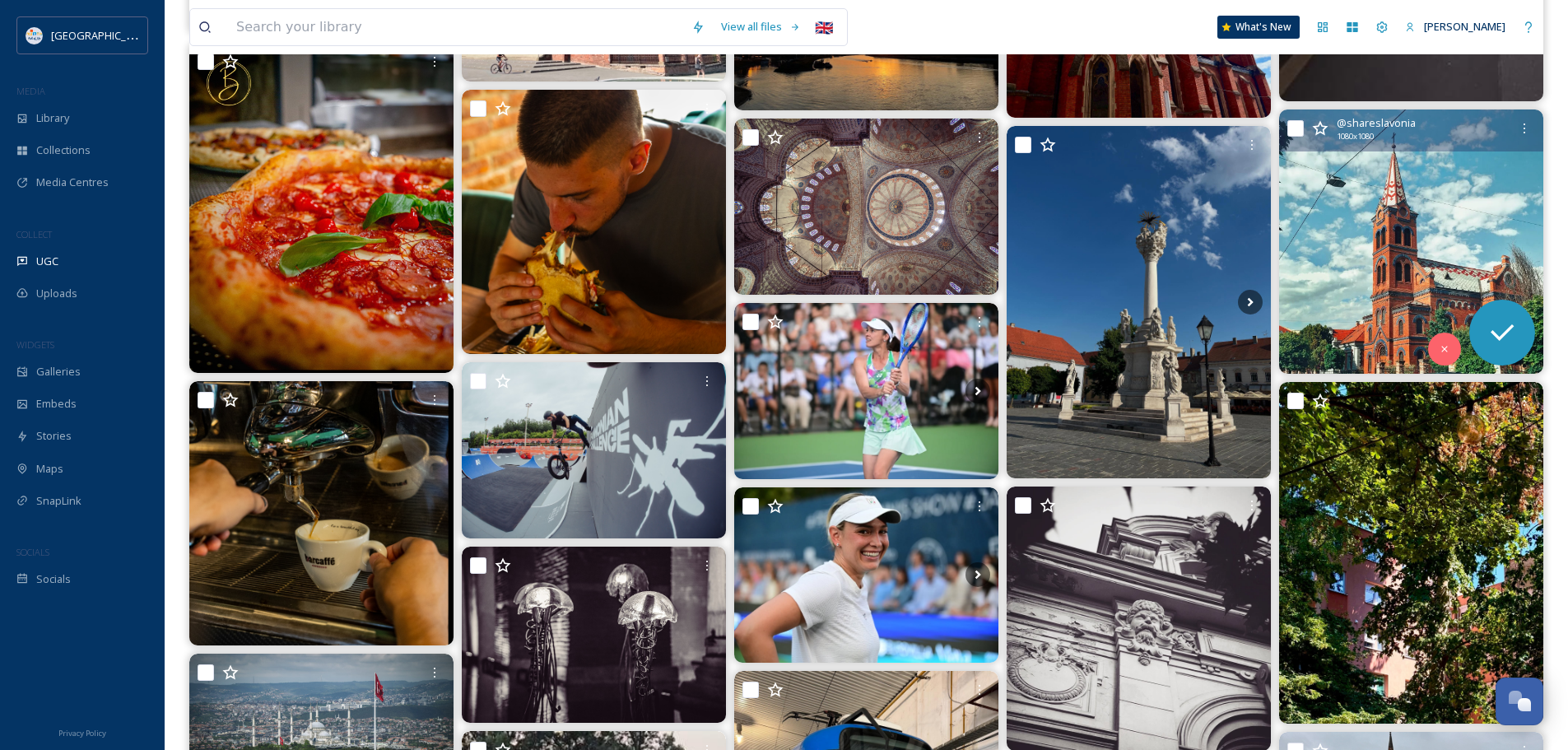
click at [1470, 253] on img at bounding box center [1411, 242] width 264 height 264
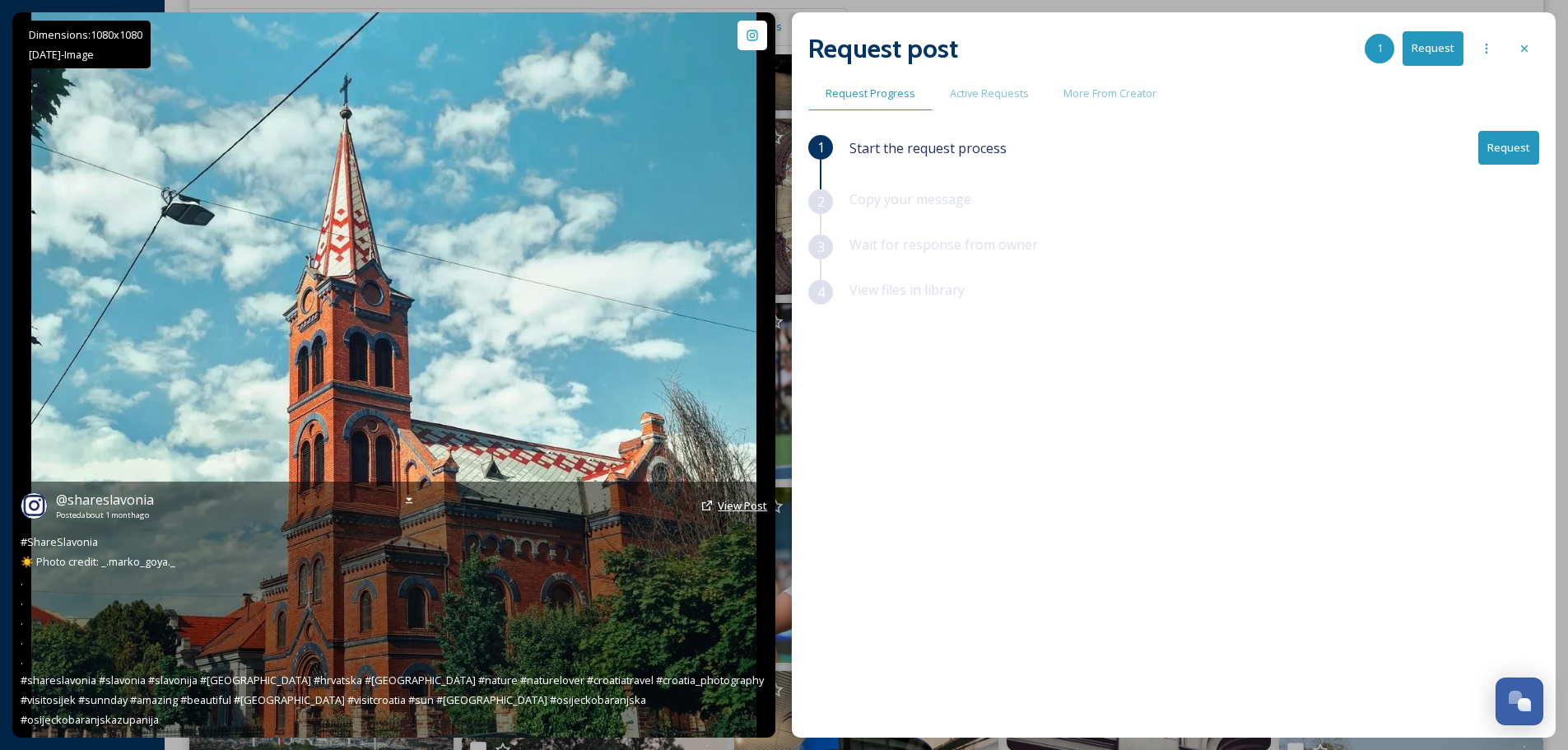
click at [723, 513] on span "View Post" at bounding box center [742, 505] width 49 height 15
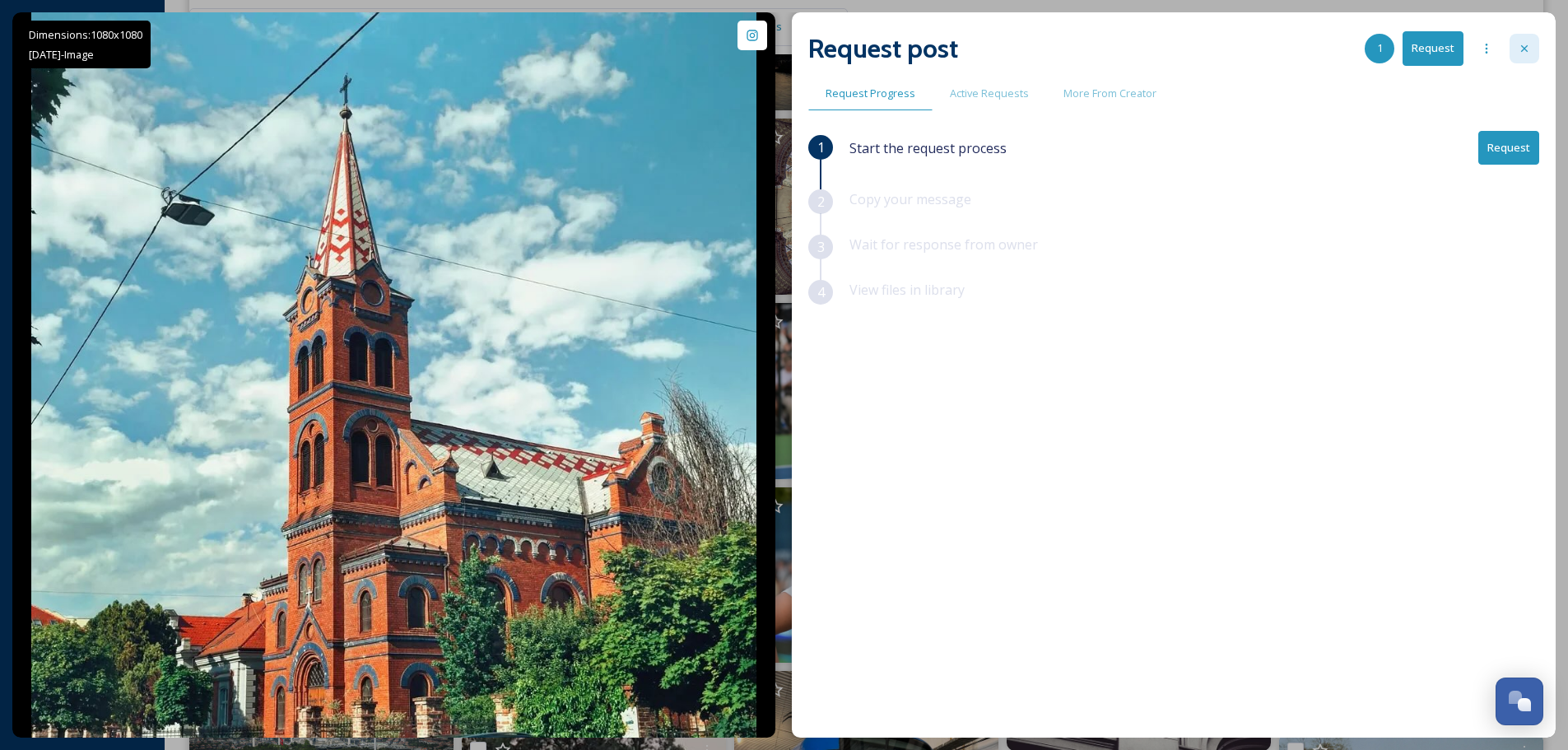
click at [1524, 43] on icon at bounding box center [1524, 48] width 13 height 13
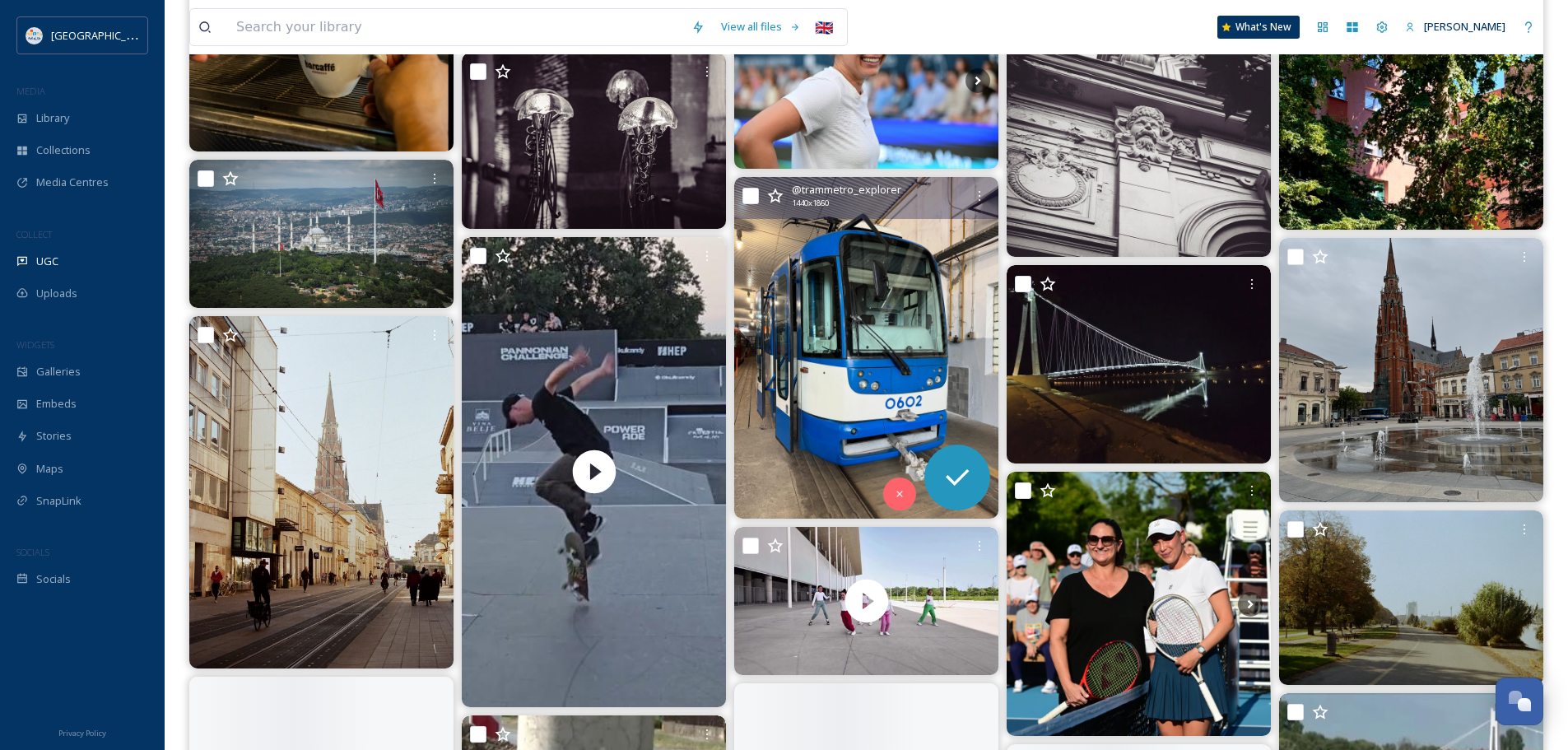
scroll to position [6429, 0]
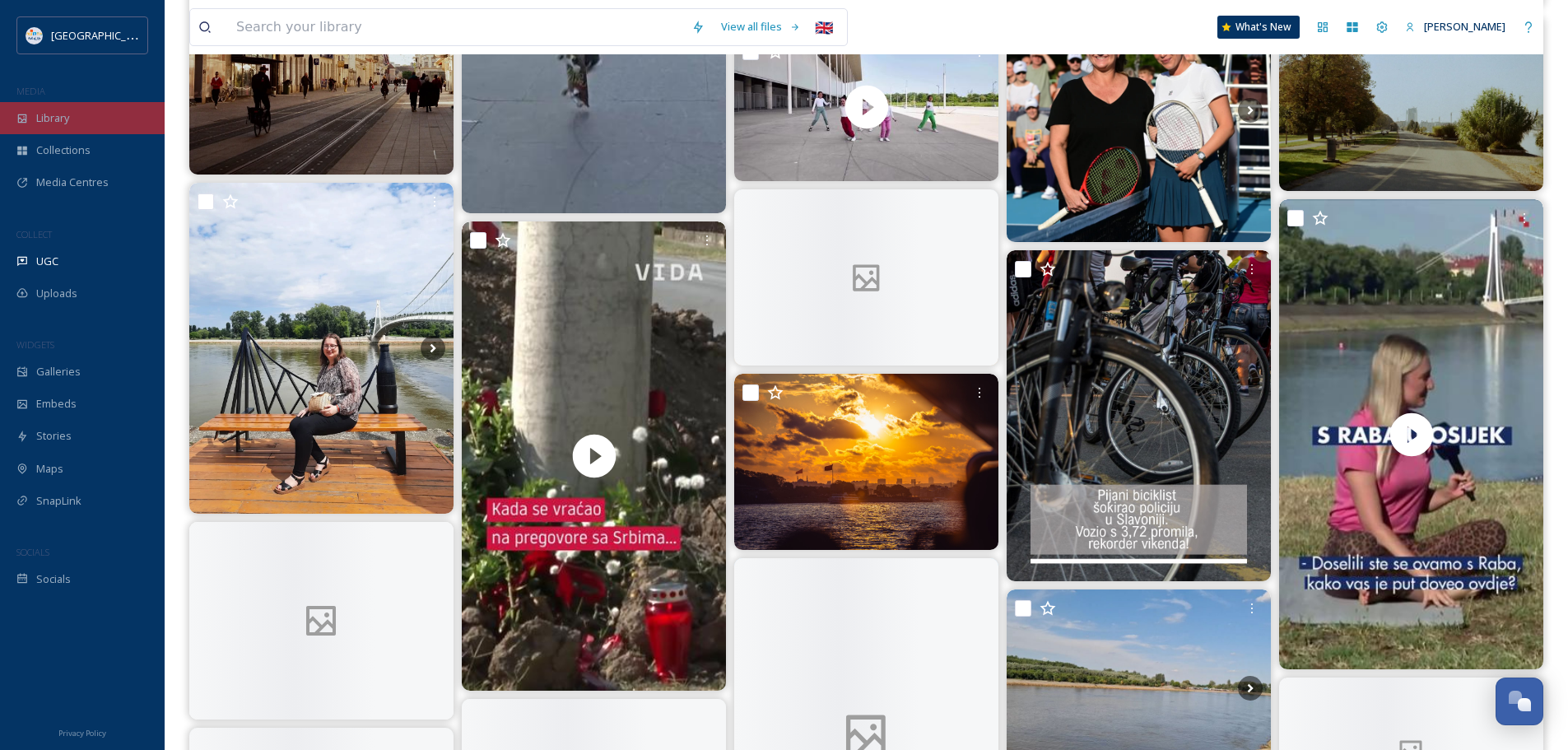
click at [78, 118] on div "Library" at bounding box center [82, 118] width 164 height 32
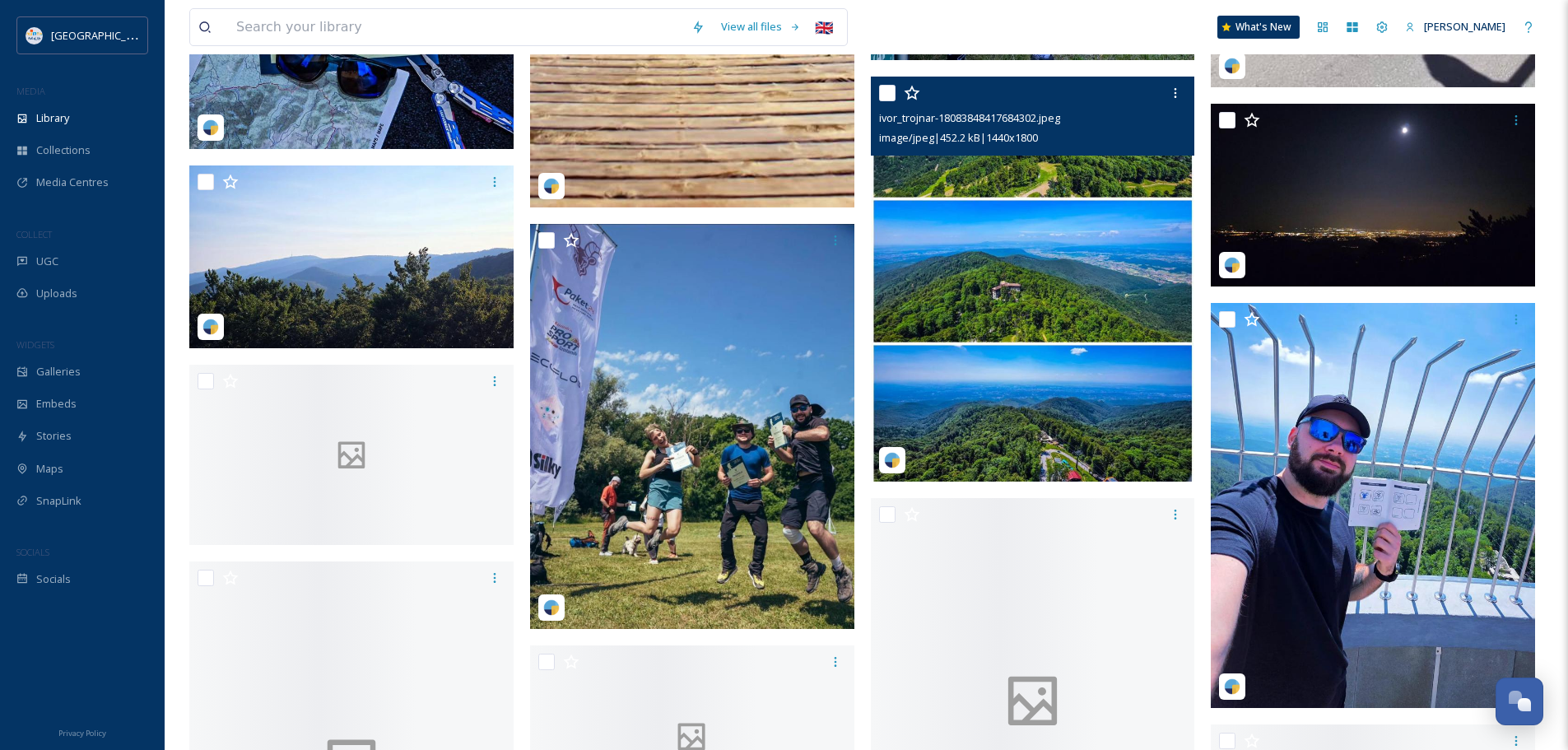
scroll to position [11196, 0]
